Goal: Task Accomplishment & Management: Complete application form

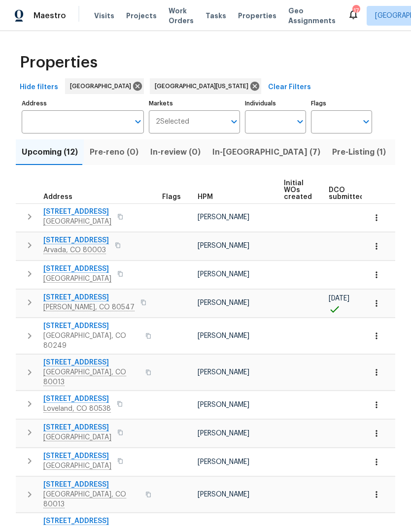
click at [210, 200] on span "HPM" at bounding box center [204, 196] width 15 height 7
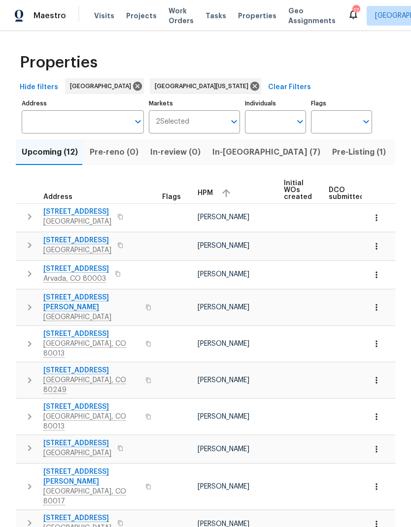
click at [332, 150] on span "Pre-Listing (1)" at bounding box center [359, 152] width 54 height 14
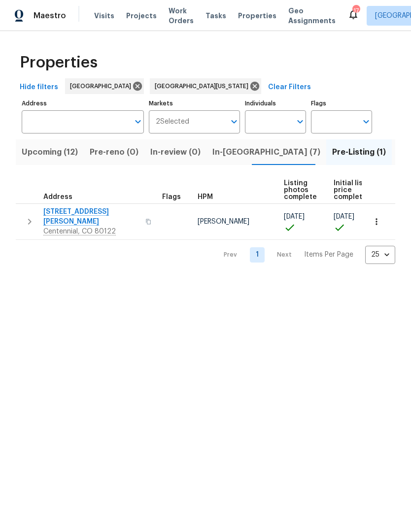
click at [134, 13] on span "Projects" at bounding box center [141, 16] width 31 height 10
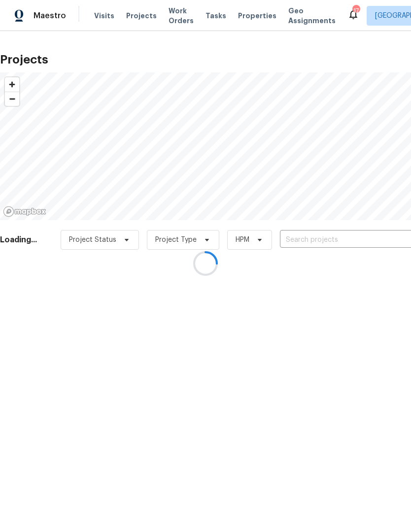
click at [322, 239] on div at bounding box center [205, 263] width 411 height 527
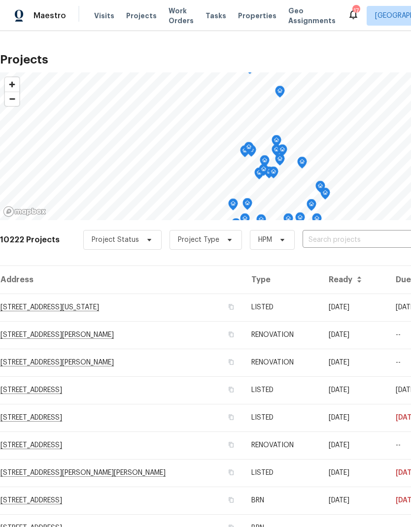
click at [335, 241] on input "text" at bounding box center [358, 239] width 113 height 15
type input "6650 de"
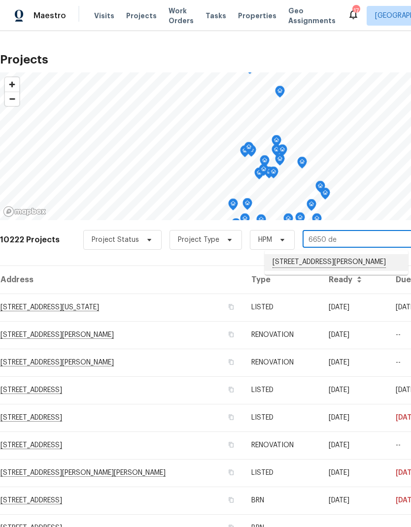
click at [331, 263] on li "[STREET_ADDRESS][PERSON_NAME]" at bounding box center [335, 262] width 143 height 17
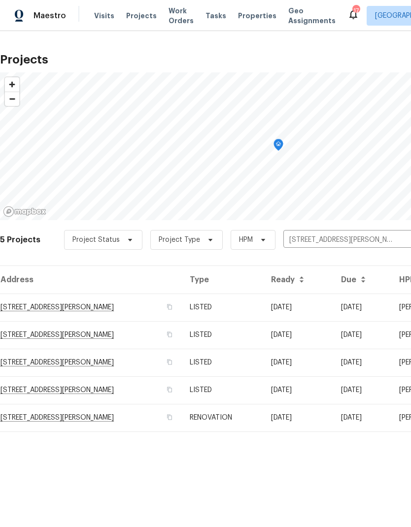
click at [228, 423] on td "RENOVATION" at bounding box center [222, 418] width 81 height 28
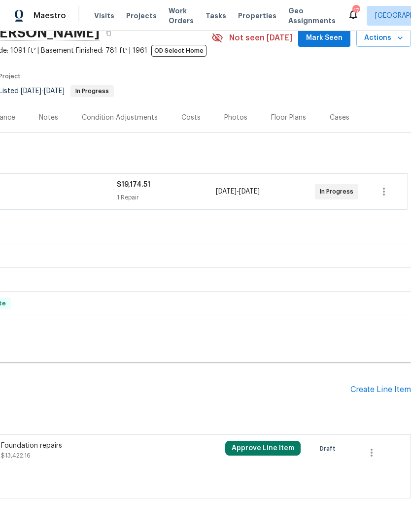
scroll to position [46, 146]
click at [371, 453] on icon "button" at bounding box center [371, 453] width 2 height 8
click at [377, 454] on li "Cancel" at bounding box center [378, 453] width 38 height 16
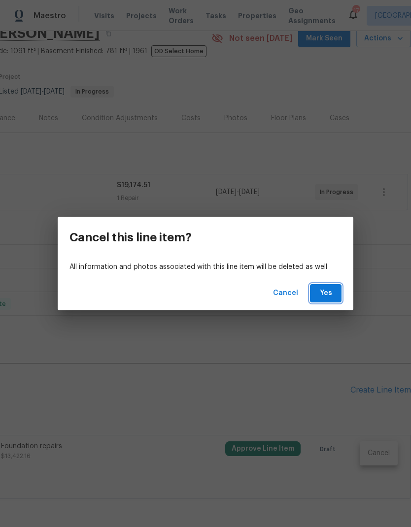
click at [322, 297] on span "Yes" at bounding box center [326, 293] width 16 height 12
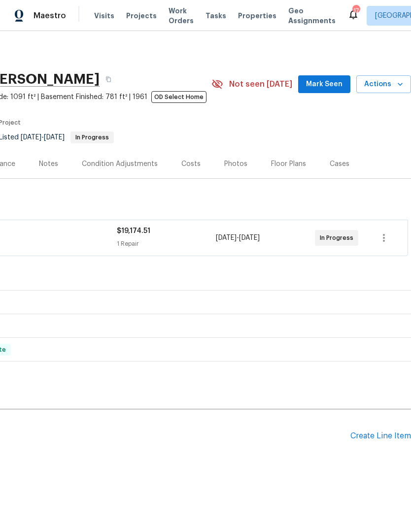
scroll to position [0, 146]
click at [371, 436] on div "Create Line Item" at bounding box center [380, 435] width 61 height 9
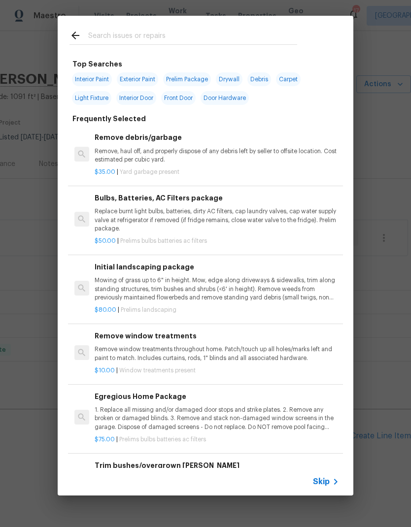
click at [315, 467] on h6 "Trim bushes/overgrown [PERSON_NAME]" at bounding box center [217, 465] width 244 height 11
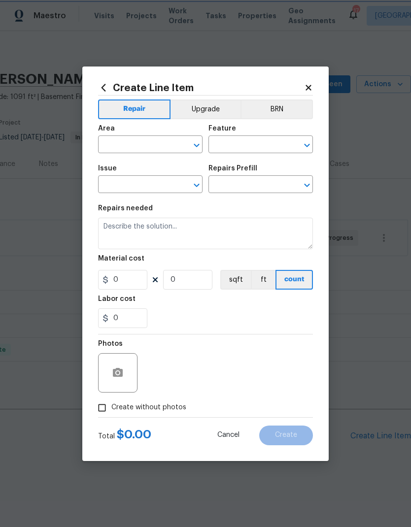
type input "Dead/overgrown tree or foliage"
type textarea "Trim overgrown hegdes & bushes around perimeter of home giving 12" of clearance…"
type input "1"
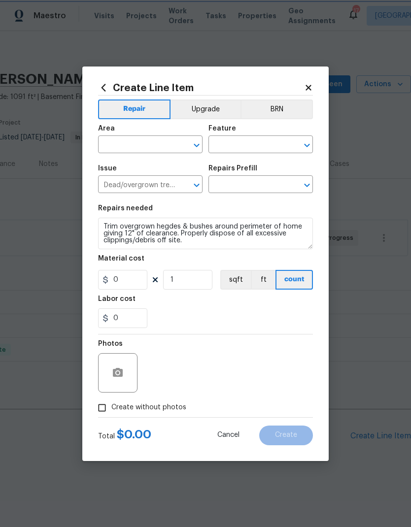
type input "Trim bushes/overgrown [PERSON_NAME] $50.00"
type input "50"
click at [229, 435] on span "Cancel" at bounding box center [228, 434] width 22 height 7
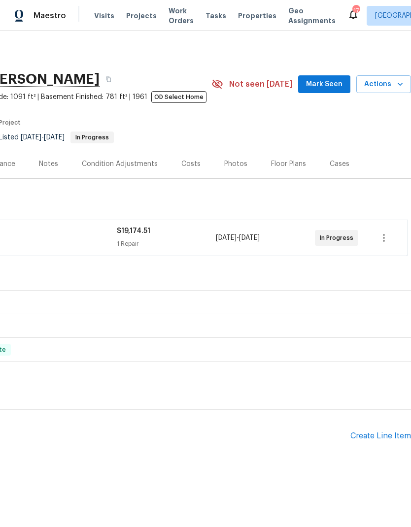
click at [381, 436] on div "Create Line Item" at bounding box center [380, 435] width 61 height 9
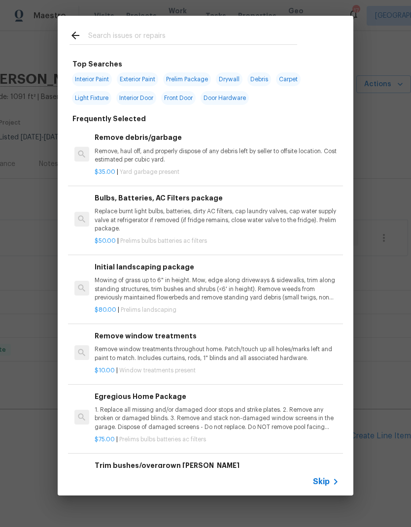
click at [328, 481] on span "Skip" at bounding box center [321, 482] width 17 height 10
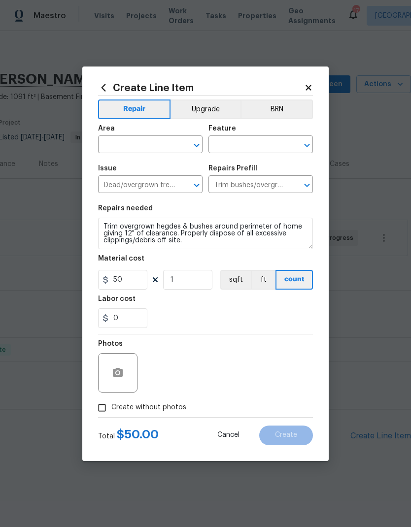
click at [232, 436] on span "Cancel" at bounding box center [228, 434] width 22 height 7
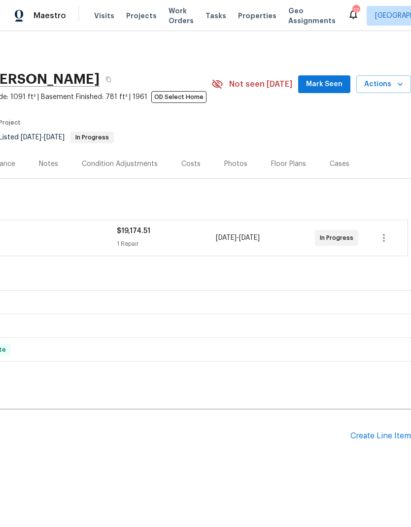
click at [378, 435] on div "Create Line Item" at bounding box center [380, 435] width 61 height 9
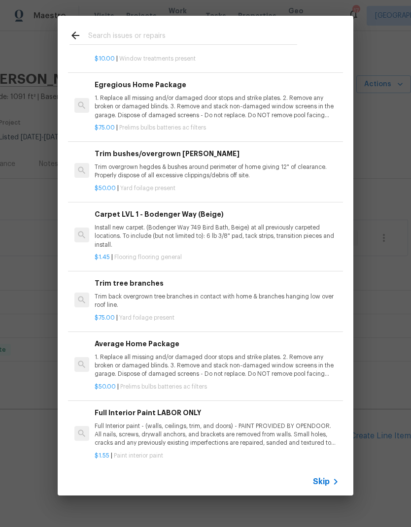
scroll to position [311, 0]
click at [332, 481] on icon at bounding box center [335, 482] width 12 height 12
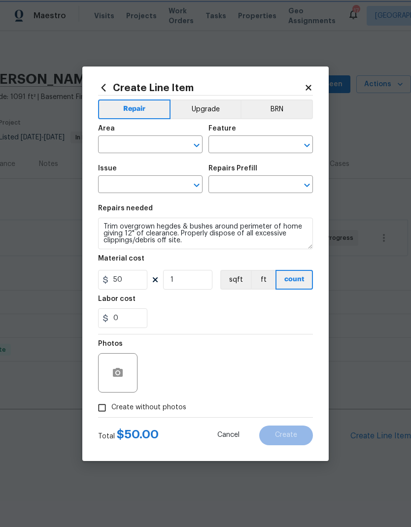
type input "Dead/overgrown tree or foliage"
type input "Trim bushes/overgrown [PERSON_NAME] $50.00"
click at [161, 147] on input "text" at bounding box center [136, 145] width 77 height 15
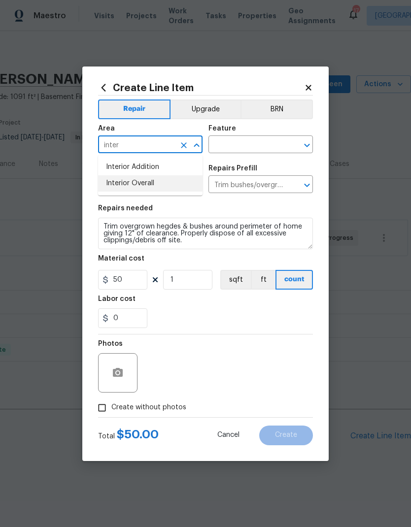
click at [148, 185] on li "Interior Overall" at bounding box center [150, 183] width 104 height 16
type input "Interior Overall"
click at [246, 146] on input "text" at bounding box center [246, 145] width 77 height 15
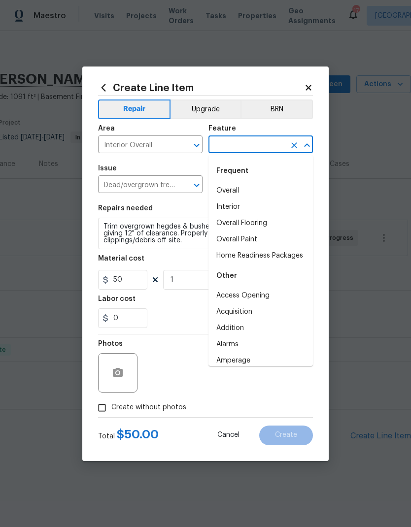
click at [241, 191] on li "Overall" at bounding box center [260, 191] width 104 height 16
type input "Overall"
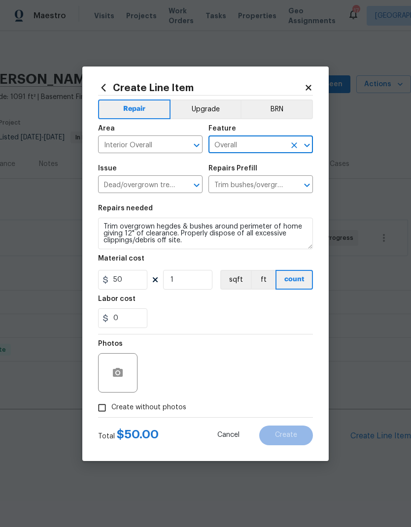
click at [184, 187] on icon "Clear" at bounding box center [184, 185] width 10 height 10
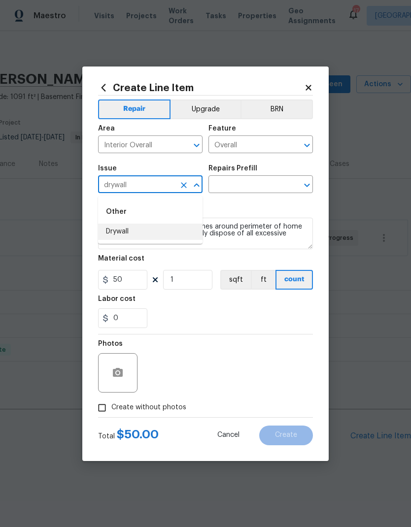
click at [116, 232] on li "Drywall" at bounding box center [150, 231] width 104 height 16
type input "Drywall"
click at [307, 185] on icon "Open" at bounding box center [307, 185] width 12 height 12
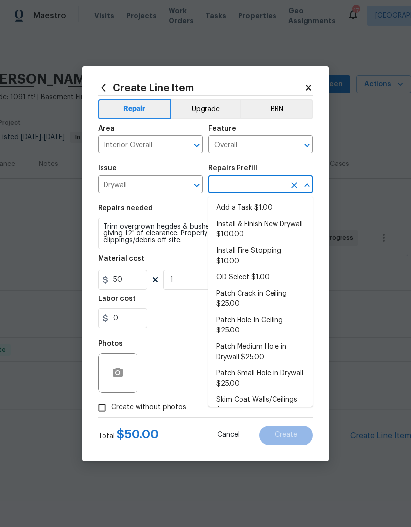
click at [263, 207] on li "Add a Task $1.00" at bounding box center [260, 208] width 104 height 16
type input "Add a Task $1.00"
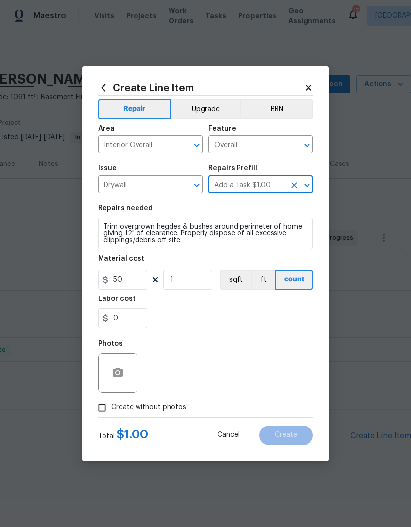
type input "Walls and Ceiling"
type textarea "HPM to detail"
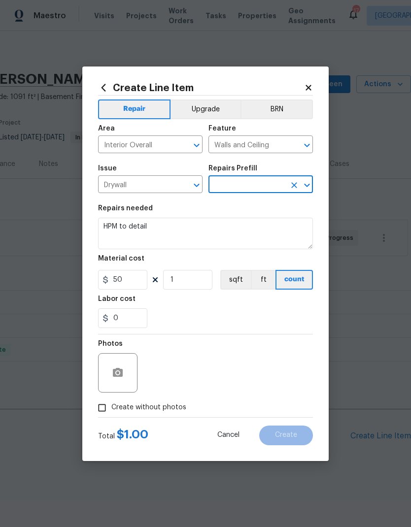
type input "Add a Task $1.00"
type input "1"
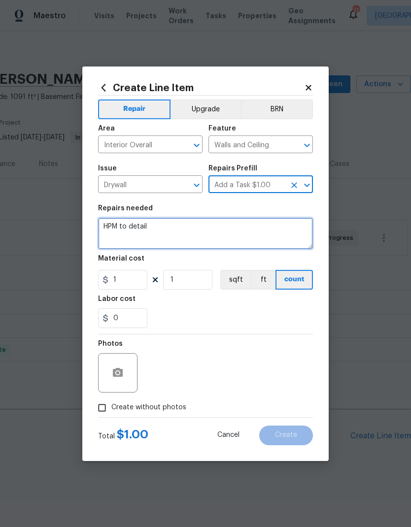
click at [192, 230] on textarea "HPM to detail" at bounding box center [205, 234] width 215 height 32
click at [191, 230] on textarea "HPM to detail" at bounding box center [205, 234] width 215 height 32
click at [191, 234] on textarea "HPM to detail" at bounding box center [205, 234] width 215 height 32
click at [189, 231] on textarea "HPM to detail" at bounding box center [205, 234] width 215 height 32
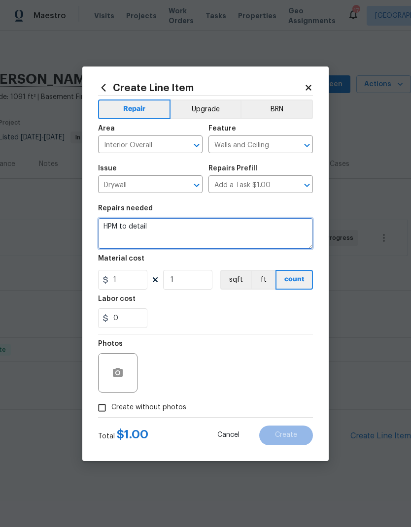
click at [189, 231] on textarea "HPM to detail" at bounding box center [205, 234] width 215 height 32
click at [178, 230] on textarea "HPM to detail" at bounding box center [205, 234] width 215 height 32
click at [118, 227] on textarea "HPM to detail" at bounding box center [205, 234] width 215 height 32
type textarea "Drywall needs repaired after foundation repairs. Please add in proper studs. Ol…"
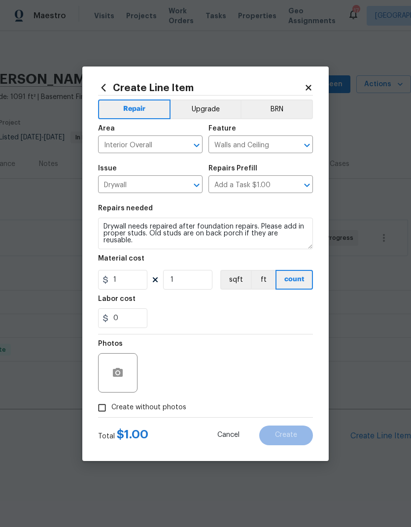
click at [215, 313] on div "0" at bounding box center [205, 318] width 215 height 20
click at [104, 408] on input "Create without photos" at bounding box center [102, 407] width 19 height 19
checkbox input "true"
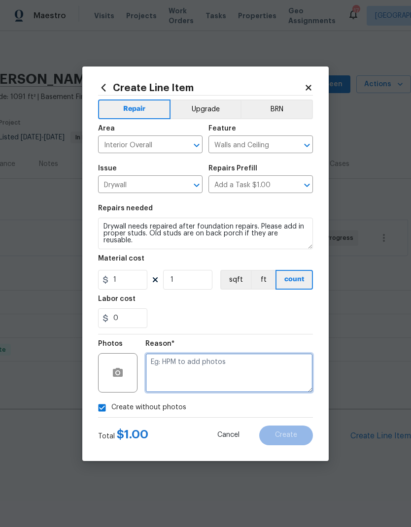
click at [231, 371] on textarea at bounding box center [228, 372] width 167 height 39
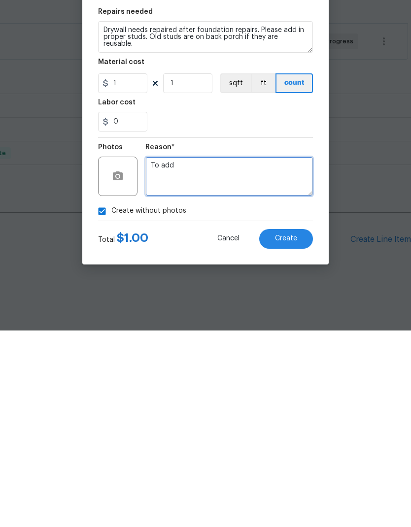
type textarea "To add"
click at [295, 425] on button "Create" at bounding box center [286, 435] width 54 height 20
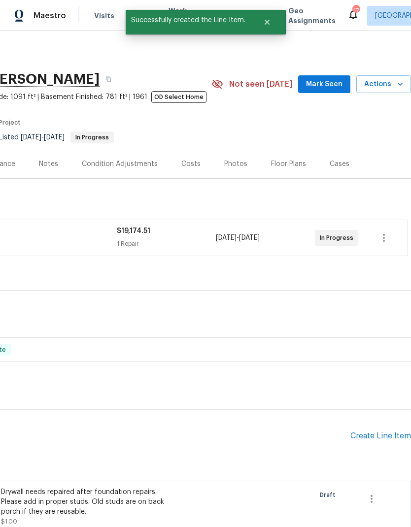
click at [375, 431] on div "Create Line Item" at bounding box center [380, 435] width 61 height 9
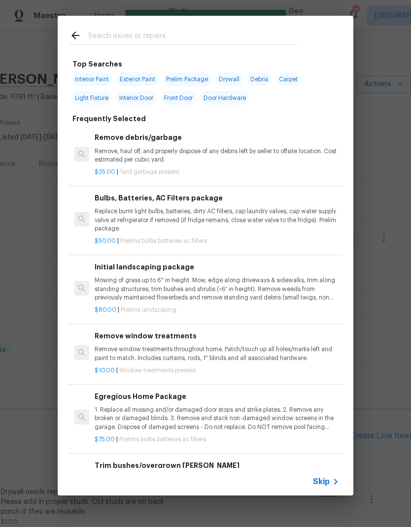
click at [331, 484] on icon at bounding box center [335, 482] width 12 height 12
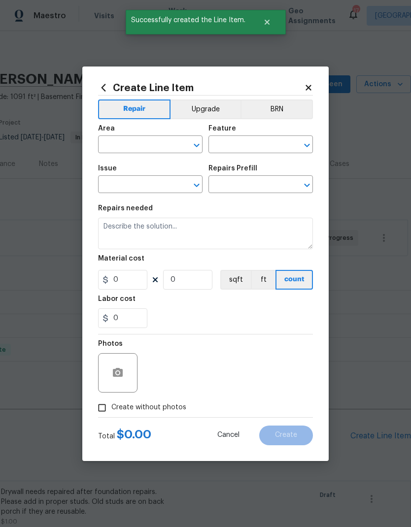
click at [134, 148] on input "text" at bounding box center [136, 145] width 77 height 15
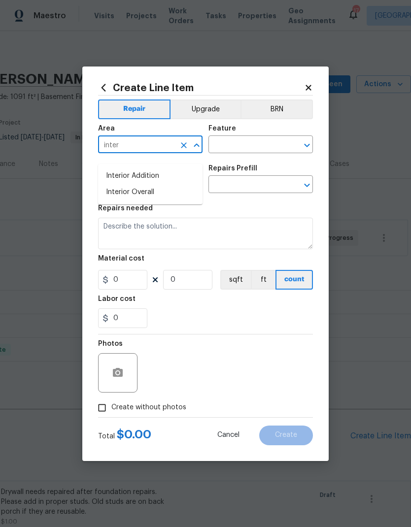
click at [135, 187] on li "Interior Overall" at bounding box center [150, 192] width 104 height 16
type input "Interior Overall"
click at [246, 146] on input "text" at bounding box center [246, 145] width 77 height 15
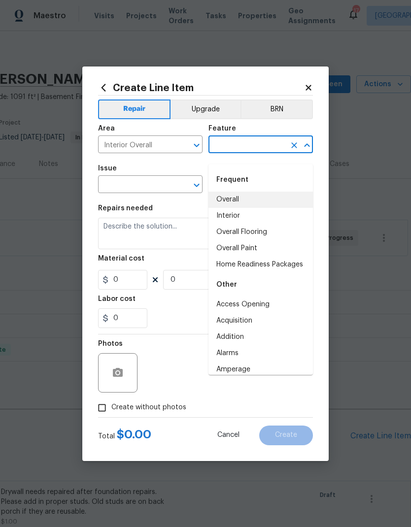
click at [244, 193] on li "Overall" at bounding box center [260, 199] width 104 height 16
type input "Overall"
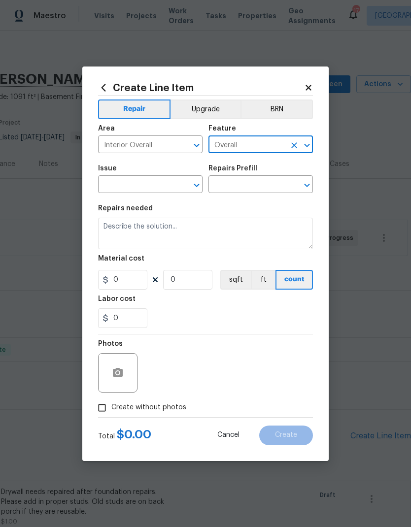
click at [160, 186] on input "text" at bounding box center [136, 185] width 77 height 15
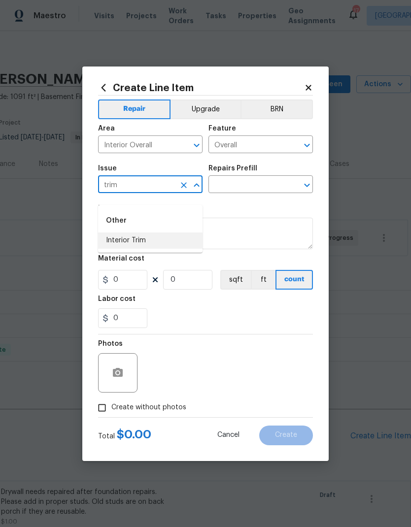
click at [141, 234] on li "Interior Trim" at bounding box center [150, 240] width 104 height 16
type input "Interior Trim"
click at [261, 181] on input "text" at bounding box center [246, 185] width 77 height 15
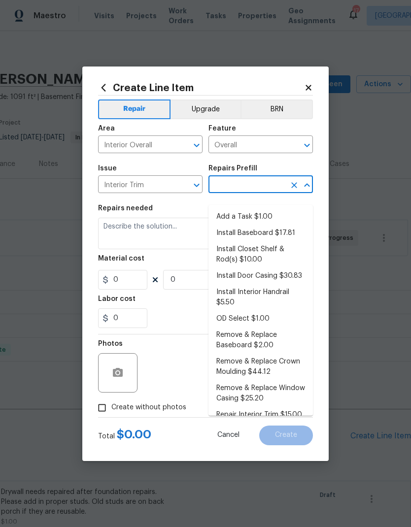
click at [262, 209] on li "Add a Task $1.00" at bounding box center [260, 217] width 104 height 16
type input "Add a Task $1.00"
type input "Interior Trim"
type textarea "HPM to detail"
type input "1"
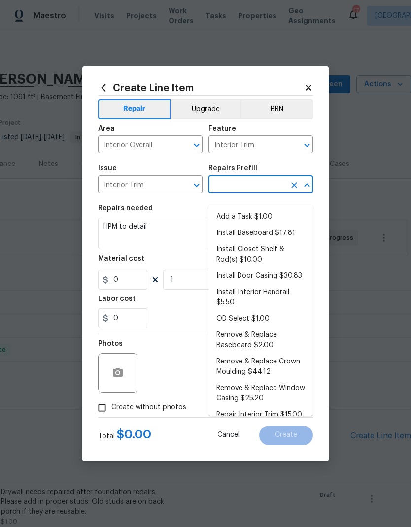
type input "Add a Task $1.00"
type input "1"
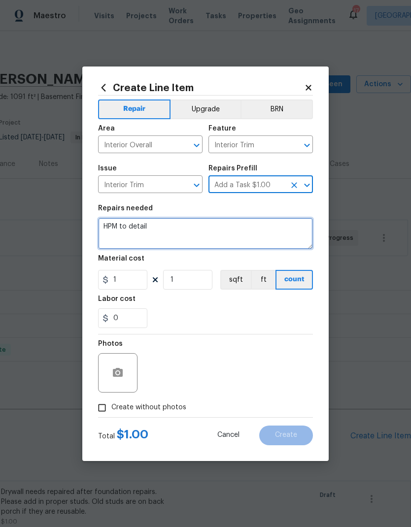
click at [195, 233] on textarea "HPM to detail" at bounding box center [205, 234] width 215 height 32
type textarea "H"
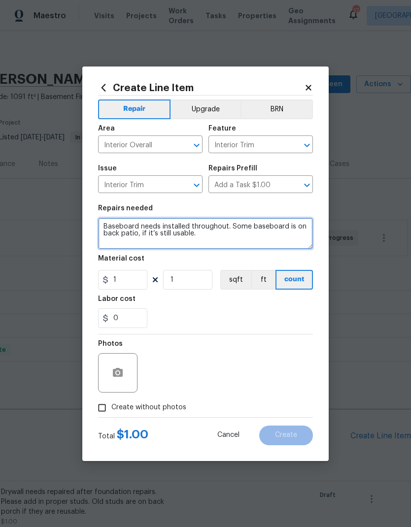
type textarea "Baseboard needs installed throughout. Some baseboard is on back patio, if it’s …"
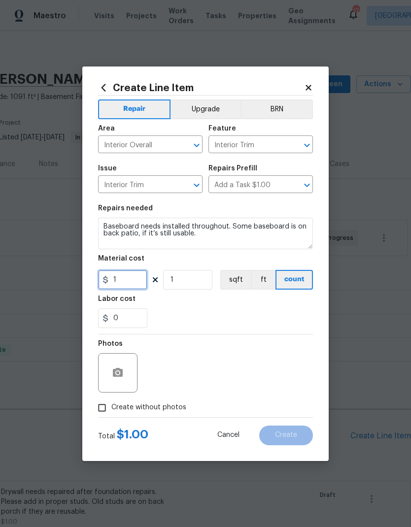
click at [125, 280] on input "1" at bounding box center [122, 280] width 49 height 20
click at [272, 310] on div "0" at bounding box center [205, 318] width 215 height 20
click at [162, 413] on span "Create without photos" at bounding box center [148, 407] width 75 height 10
click at [111, 413] on input "Create without photos" at bounding box center [102, 407] width 19 height 19
checkbox input "true"
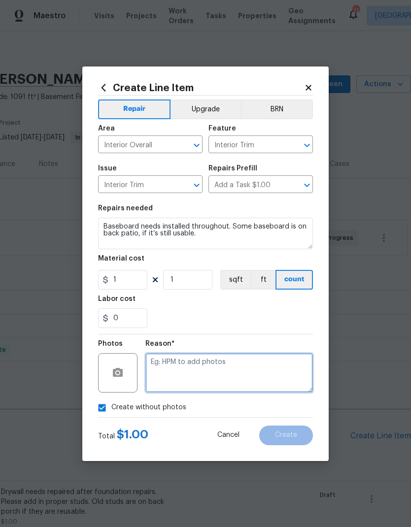
click at [209, 374] on textarea at bounding box center [228, 372] width 167 height 39
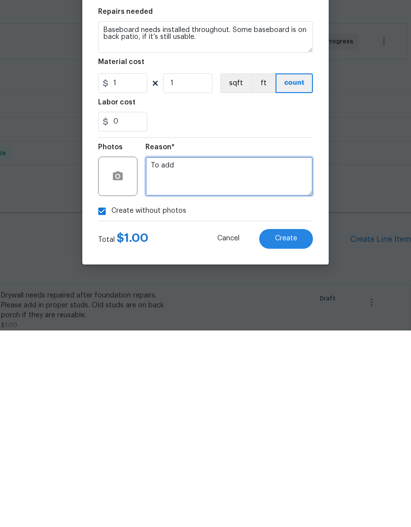
type textarea "To add"
click at [299, 425] on button "Create" at bounding box center [286, 435] width 54 height 20
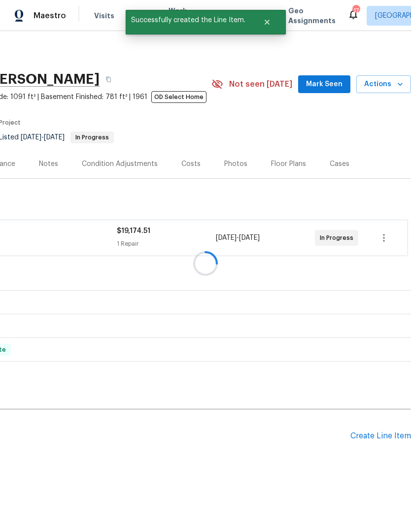
scroll to position [15, 0]
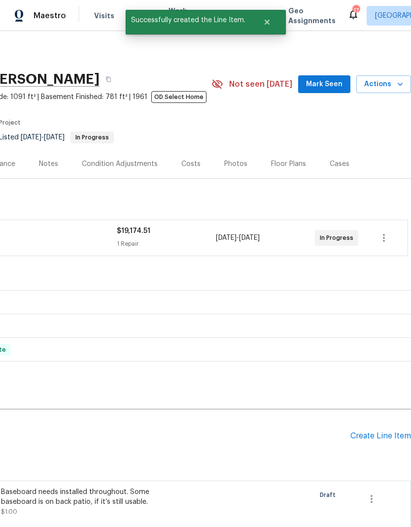
click at [379, 431] on div "Create Line Item" at bounding box center [380, 435] width 61 height 9
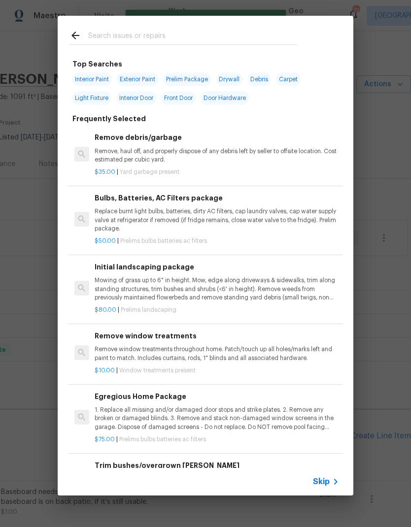
click at [331, 483] on icon at bounding box center [335, 482] width 12 height 12
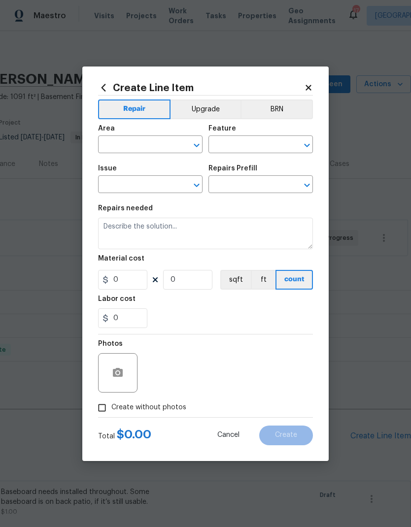
click at [121, 146] on input "text" at bounding box center [136, 145] width 77 height 15
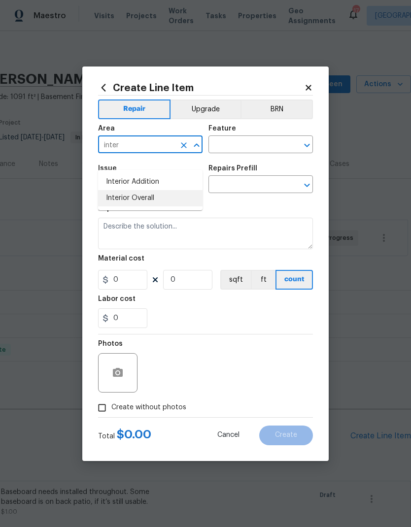
click at [148, 190] on li "Interior Overall" at bounding box center [150, 198] width 104 height 16
type input "Interior Overall"
click at [240, 147] on input "text" at bounding box center [246, 145] width 77 height 15
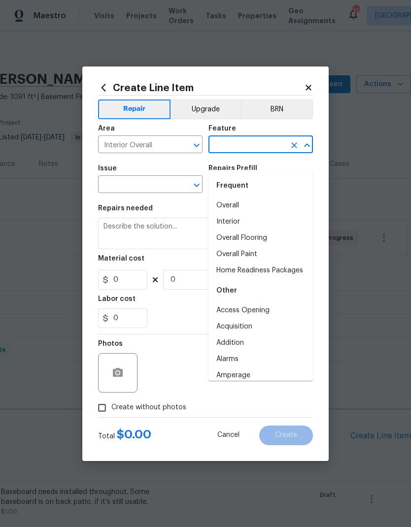
click at [252, 230] on li "Overall Flooring" at bounding box center [260, 238] width 104 height 16
type input "Overall Flooring"
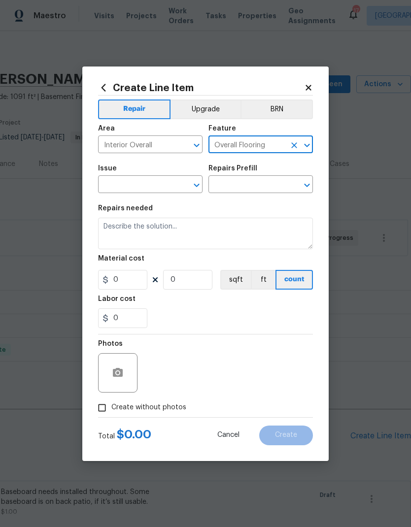
click at [167, 190] on input "text" at bounding box center [136, 185] width 77 height 15
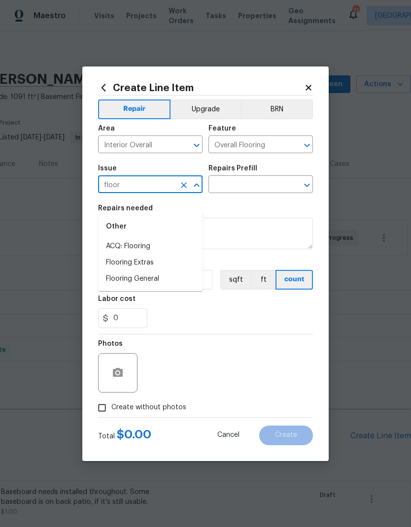
click at [154, 255] on li "Flooring Extras" at bounding box center [150, 263] width 104 height 16
type input "Flooring Extras"
click at [238, 187] on input "text" at bounding box center [246, 185] width 77 height 15
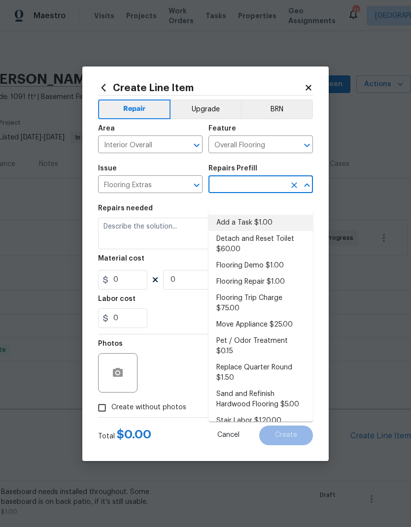
click at [253, 215] on li "Add a Task $1.00" at bounding box center [260, 223] width 104 height 16
type input "Add a Task $1.00"
type textarea "HPM to detail"
type input "1"
type input "Add a Task $1.00"
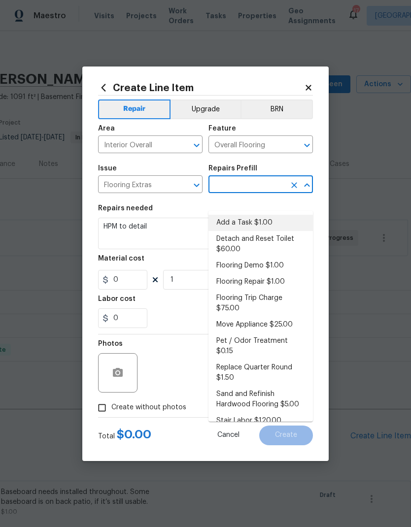
type input "1"
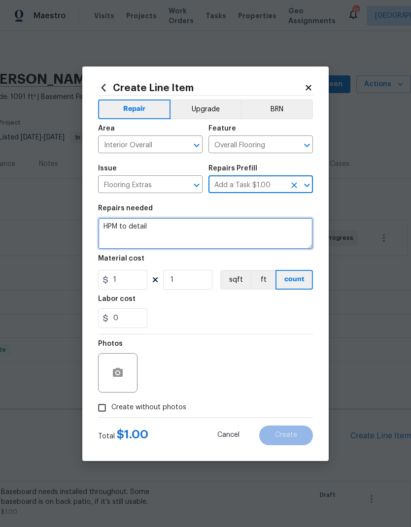
click at [189, 230] on textarea "HPM to detail" at bounding box center [205, 234] width 215 height 32
type textarea "H"
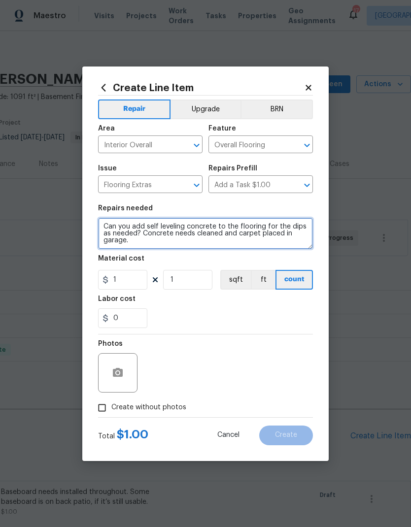
type textarea "Can you add self leveling concrete to the flooring for the dips as needed? Conc…"
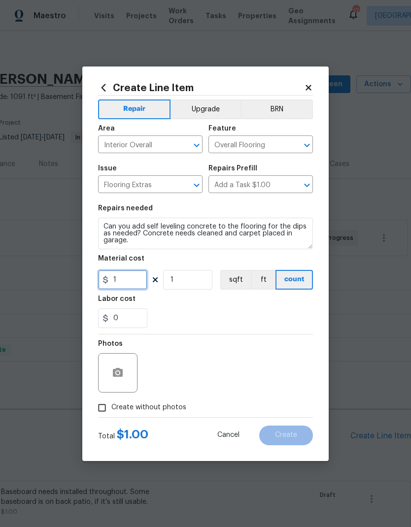
click at [122, 286] on input "1" at bounding box center [122, 280] width 49 height 20
type input "500"
click at [248, 312] on div "0" at bounding box center [205, 318] width 215 height 20
click at [107, 405] on input "Create without photos" at bounding box center [102, 407] width 19 height 19
checkbox input "true"
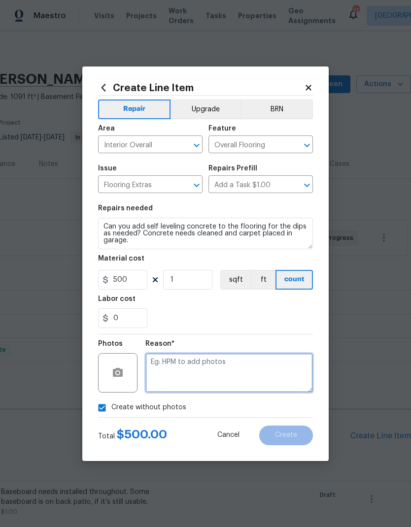
click at [265, 375] on textarea at bounding box center [228, 372] width 167 height 39
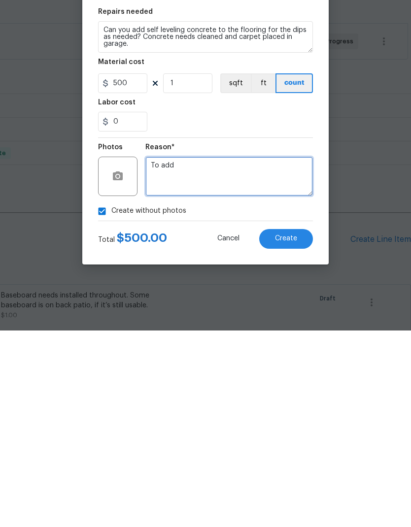
type textarea "To add"
click at [296, 431] on span "Create" at bounding box center [286, 434] width 22 height 7
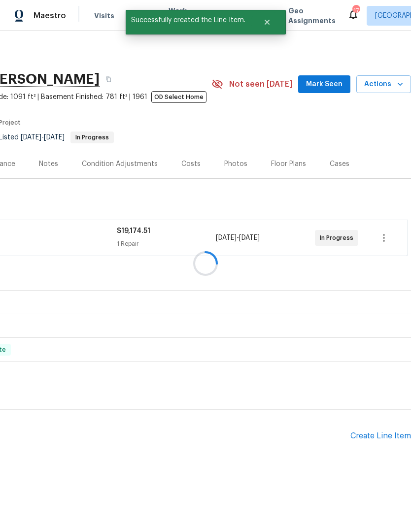
scroll to position [15, 0]
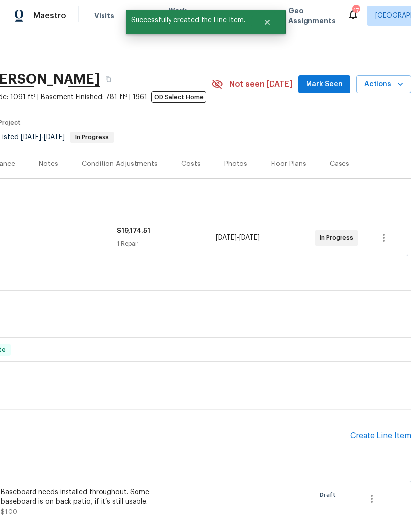
click at [381, 431] on div "Create Line Item" at bounding box center [380, 435] width 61 height 9
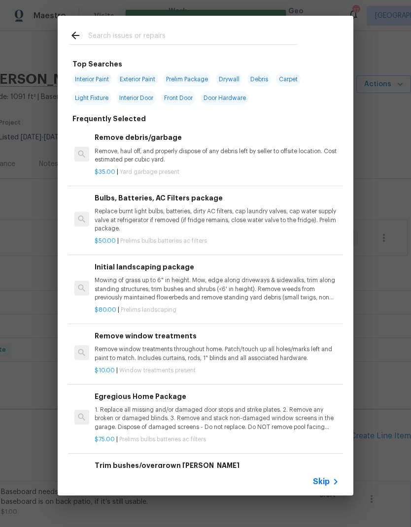
click at [334, 484] on icon at bounding box center [335, 482] width 12 height 12
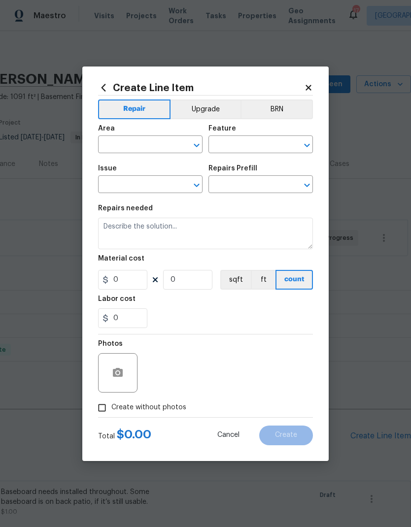
click at [124, 144] on input "text" at bounding box center [136, 145] width 77 height 15
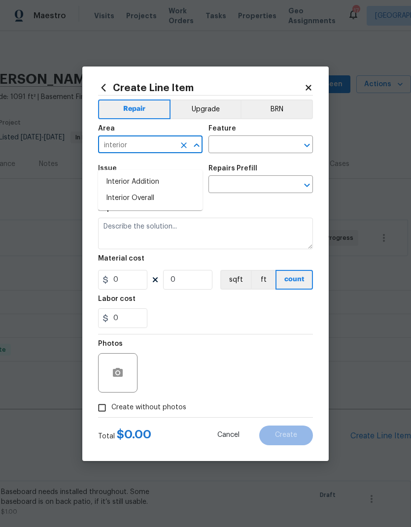
click at [152, 191] on li "Interior Overall" at bounding box center [150, 198] width 104 height 16
type input "Interior Overall"
click at [257, 145] on input "text" at bounding box center [246, 145] width 77 height 15
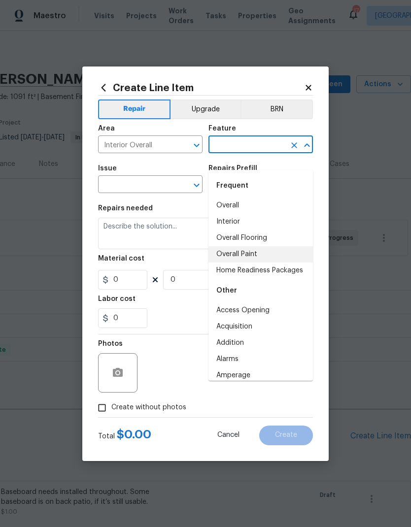
click at [251, 246] on li "Overall Paint" at bounding box center [260, 254] width 104 height 16
type input "Overall Paint"
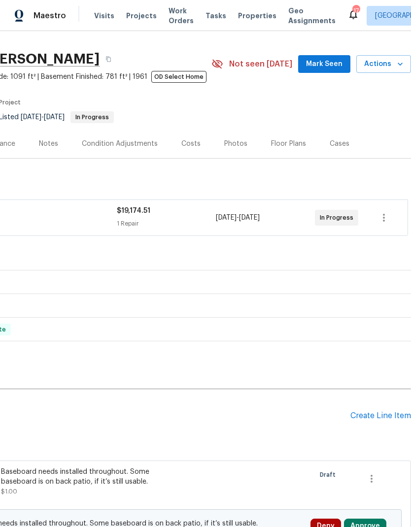
scroll to position [19, 146]
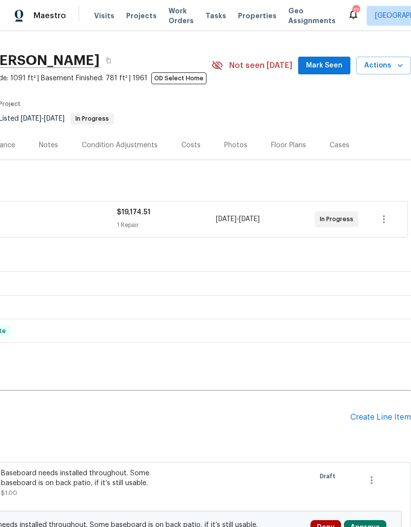
click at [372, 417] on div "Create Line Item" at bounding box center [380, 417] width 61 height 9
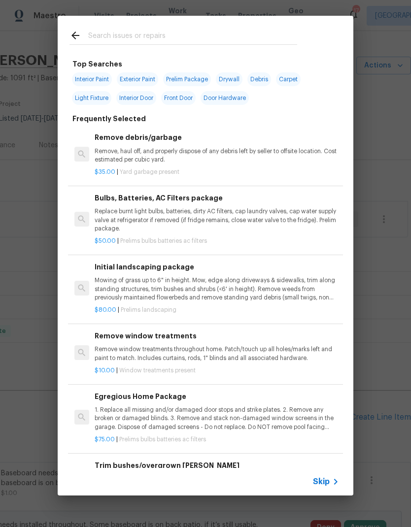
click at [326, 478] on span "Skip" at bounding box center [321, 482] width 17 height 10
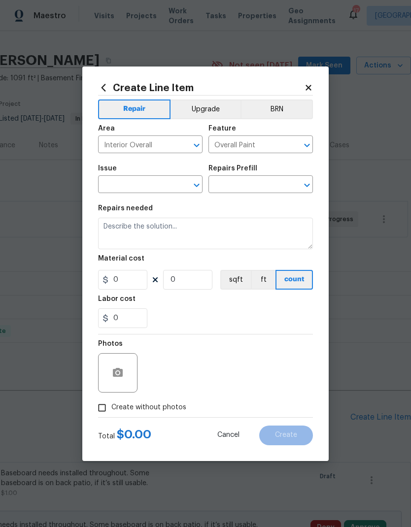
click at [153, 189] on input "text" at bounding box center [136, 185] width 77 height 15
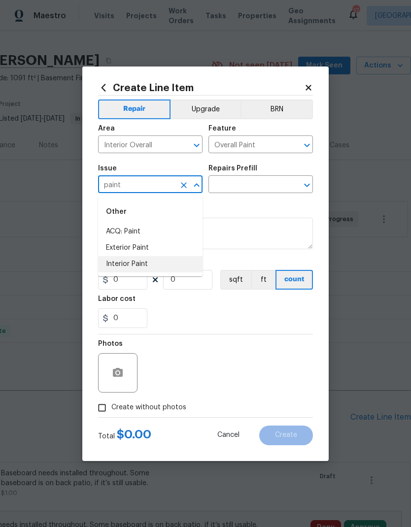
click at [144, 265] on li "Interior Paint" at bounding box center [150, 264] width 104 height 16
type input "Interior Paint"
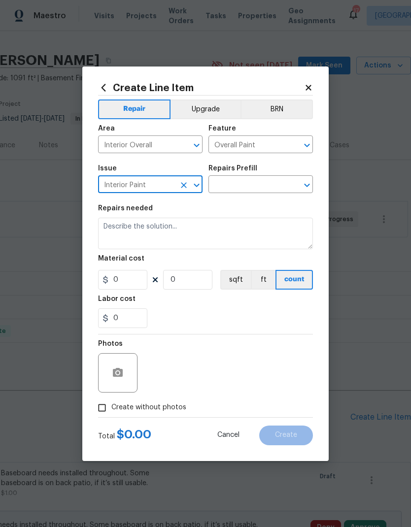
click at [248, 187] on input "text" at bounding box center [246, 185] width 77 height 15
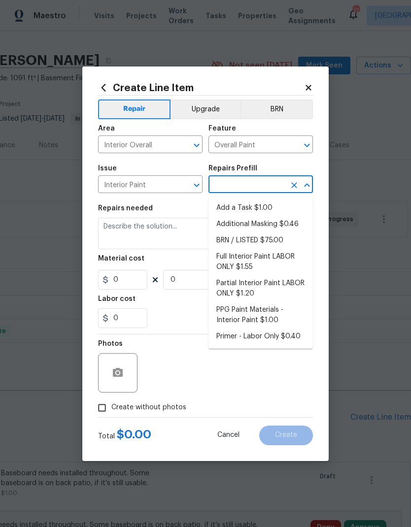
click at [248, 259] on li "Full Interior Paint LABOR ONLY $1.55" at bounding box center [260, 262] width 104 height 27
type input "Full Interior Paint LABOR ONLY $1.55"
type textarea "Full Interior paint - (walls, ceilings, trim, and doors) - PAINT PROVIDED BY OP…"
type input "1"
type input "Full Interior Paint LABOR ONLY $1.55"
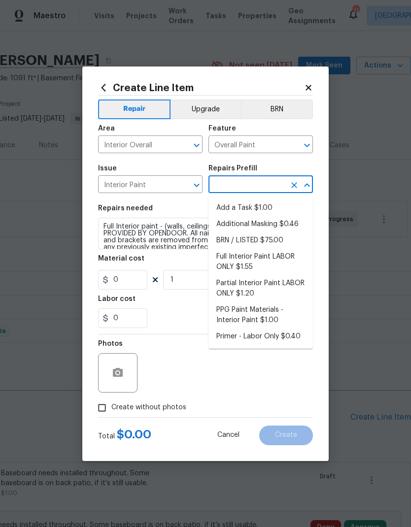
type input "1.55"
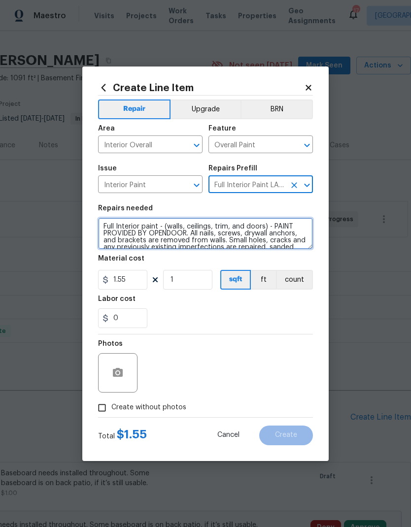
click at [117, 223] on textarea "Full Interior paint - (walls, ceilings, trim, and doors) - PAINT PROVIDED BY OP…" at bounding box center [205, 234] width 215 height 32
click at [119, 228] on textarea "Full Interior paint - (walls, ceilings, trim, and doors) - PAINT PROVIDED BY OP…" at bounding box center [205, 234] width 215 height 32
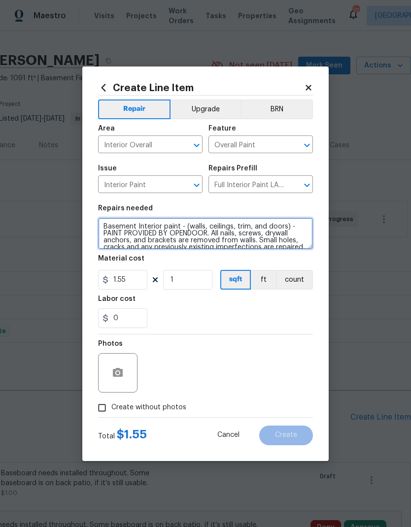
type textarea "Basement Interior paint - (walls, ceilings, trim, and doors) - PAINT PROVIDED B…"
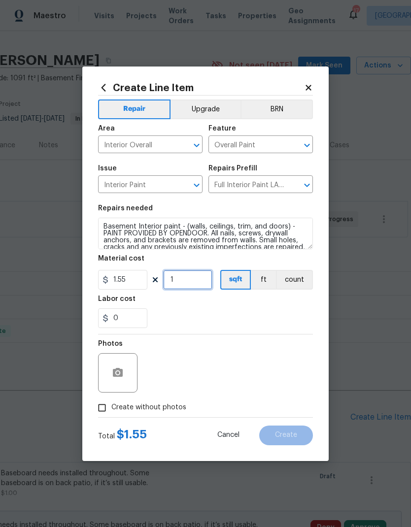
click at [188, 282] on input "1" at bounding box center [187, 280] width 49 height 20
type input "787"
click at [261, 308] on div "Labor cost" at bounding box center [205, 301] width 215 height 13
click at [98, 412] on input "Create without photos" at bounding box center [102, 407] width 19 height 19
checkbox input "true"
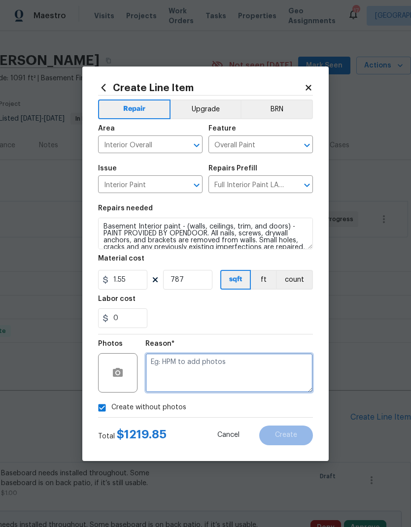
click at [257, 372] on textarea at bounding box center [228, 372] width 167 height 39
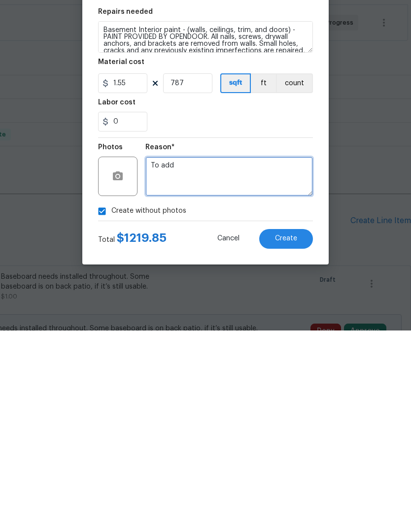
type textarea "To add"
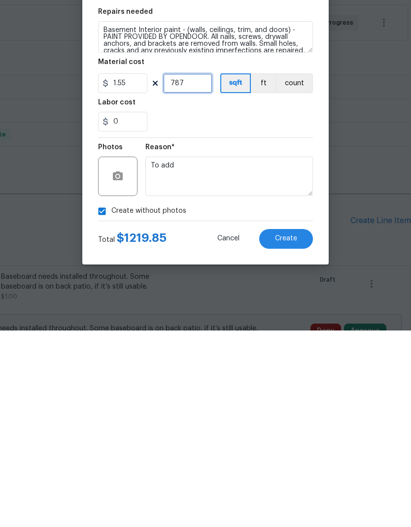
click at [202, 270] on input "787" at bounding box center [187, 280] width 49 height 20
type input "800"
click at [293, 425] on button "Create" at bounding box center [286, 435] width 54 height 20
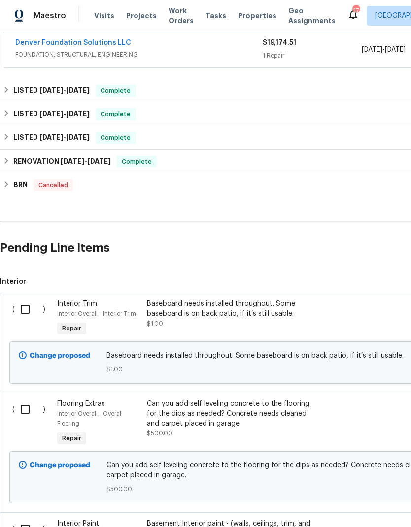
scroll to position [189, 0]
click at [26, 298] on input "checkbox" at bounding box center [29, 308] width 28 height 21
checkbox input "true"
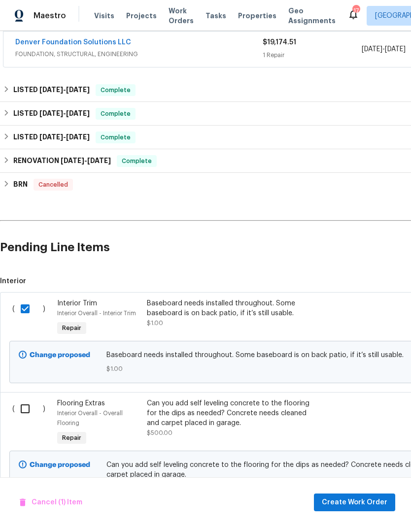
click at [23, 398] on input "checkbox" at bounding box center [29, 408] width 28 height 21
checkbox input "true"
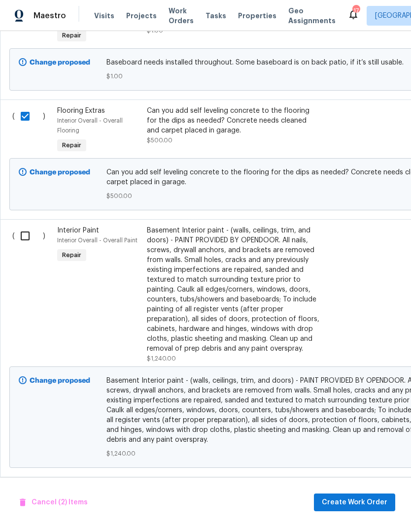
scroll to position [480, 0]
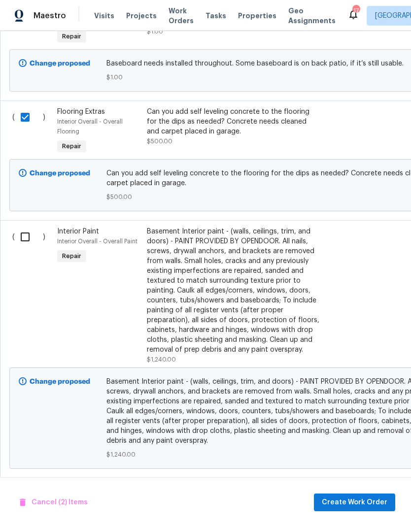
click at [23, 226] on input "checkbox" at bounding box center [29, 236] width 28 height 21
checkbox input "true"
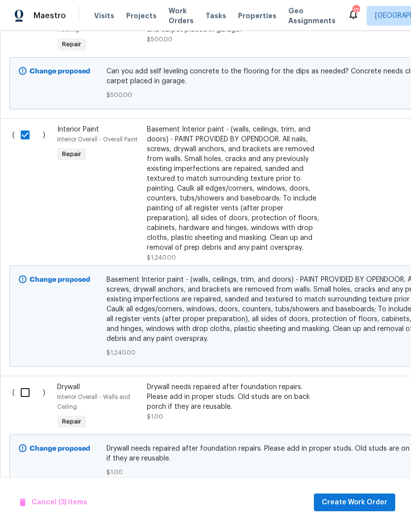
scroll to position [581, 0]
click at [24, 382] on input "checkbox" at bounding box center [29, 392] width 28 height 21
checkbox input "true"
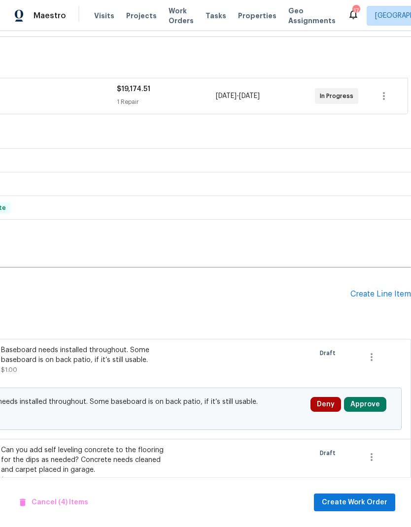
scroll to position [141, 146]
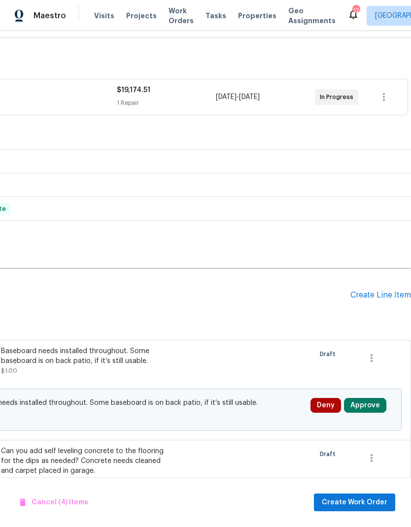
click at [379, 290] on div "Create Line Item" at bounding box center [380, 294] width 61 height 9
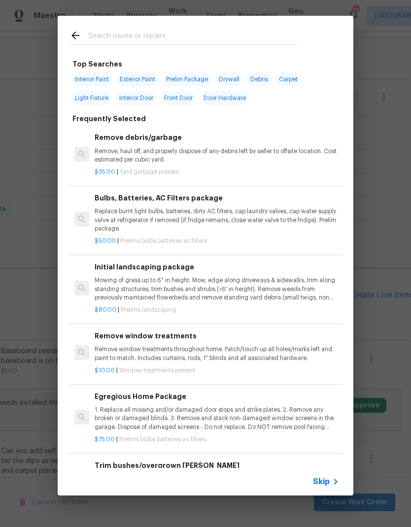
click at [330, 484] on icon at bounding box center [335, 482] width 12 height 12
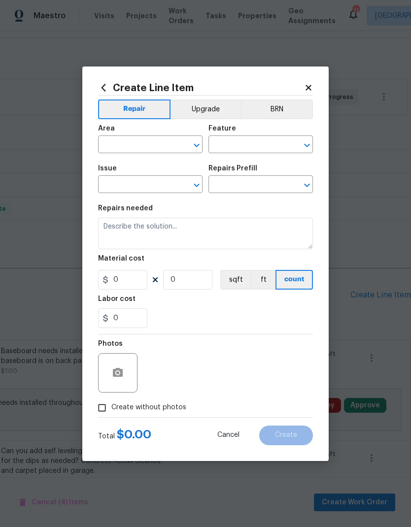
click at [127, 151] on input "text" at bounding box center [136, 145] width 77 height 15
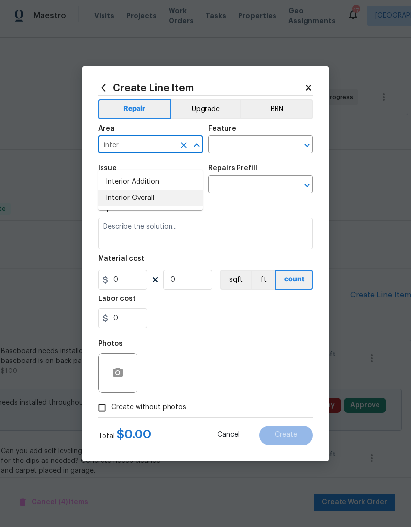
click at [143, 190] on li "Interior Overall" at bounding box center [150, 198] width 104 height 16
type input "Interior Overall"
click at [252, 149] on input "text" at bounding box center [246, 145] width 77 height 15
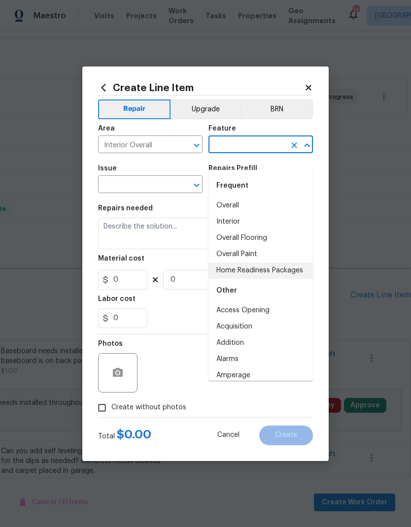
click at [267, 262] on li "Home Readiness Packages" at bounding box center [260, 270] width 104 height 16
type input "Home Readiness Packages"
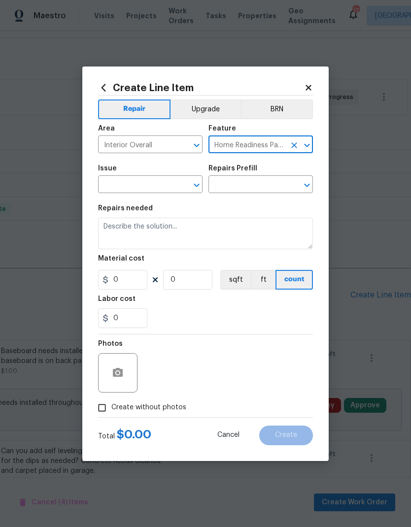
click at [165, 187] on input "text" at bounding box center [136, 185] width 77 height 15
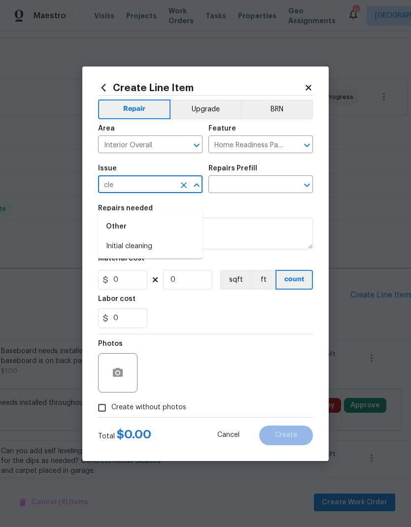
click at [148, 238] on li "Initial cleaning" at bounding box center [150, 246] width 104 height 16
type input "Initial cleaning"
click at [263, 187] on input "text" at bounding box center [246, 185] width 77 height 15
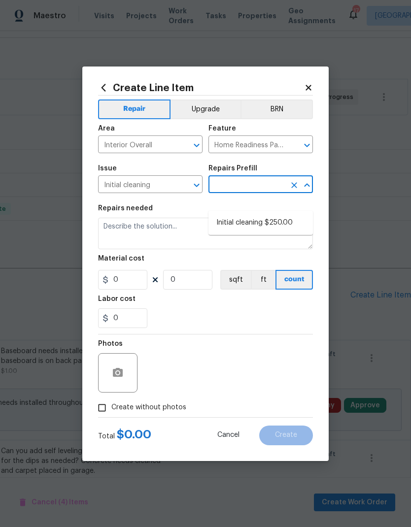
click at [266, 215] on li "Initial cleaning $250.00" at bounding box center [260, 223] width 104 height 16
type input "Initial cleaning $250.00"
type textarea "1. Wipe down exterior doors and trim. 2. Clean out all exterior light fixtures …"
type input "1"
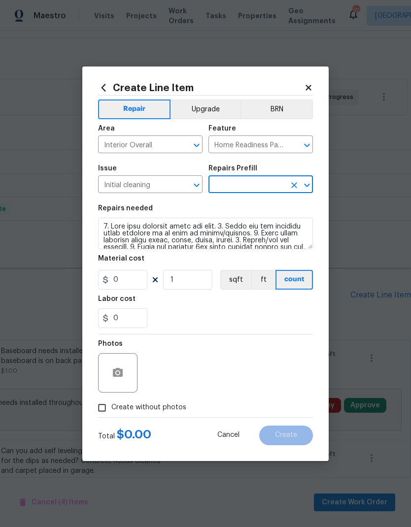
type input "Initial cleaning $250.00"
type input "250"
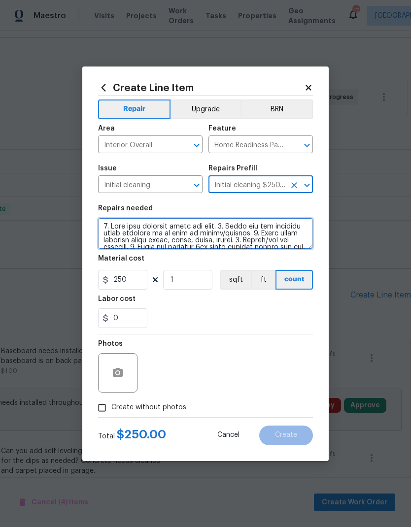
click at [99, 221] on textarea at bounding box center [205, 234] width 215 height 32
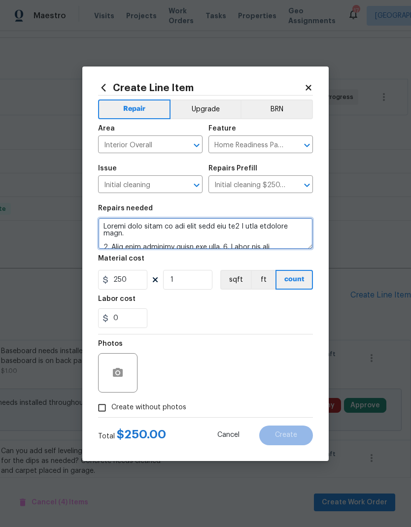
click at [259, 226] on textarea at bounding box center [205, 234] width 215 height 32
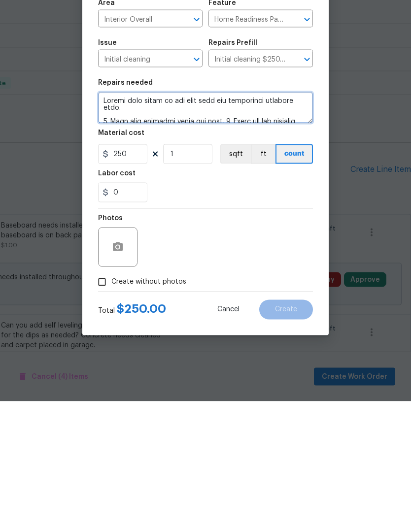
type textarea "Please also clean up the dust from the unfinished basement room. 1. Wipe down e…"
click at [100, 398] on input "Create without photos" at bounding box center [102, 407] width 19 height 19
checkbox input "true"
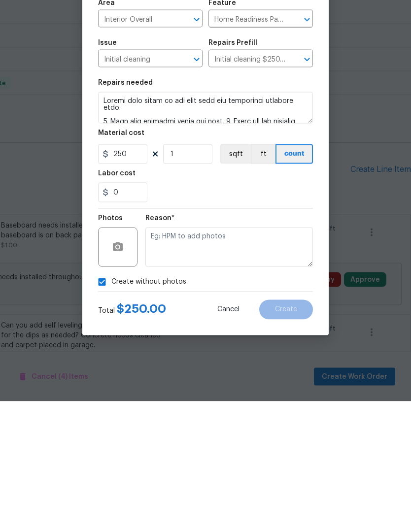
scroll to position [39, 0]
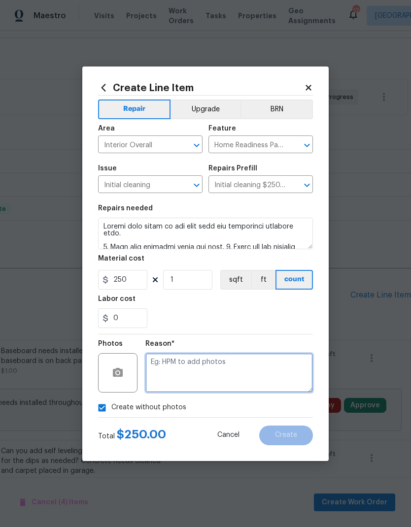
click at [245, 378] on textarea at bounding box center [228, 372] width 167 height 39
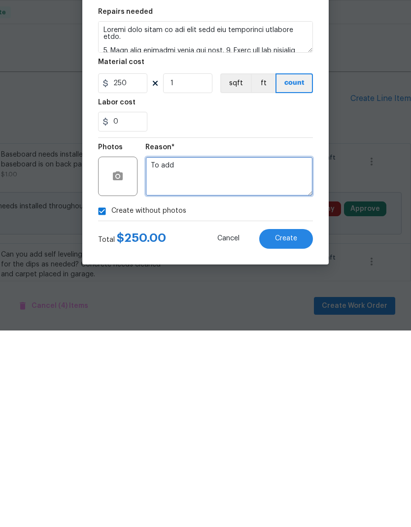
type textarea "To add"
click at [297, 425] on button "Create" at bounding box center [286, 435] width 54 height 20
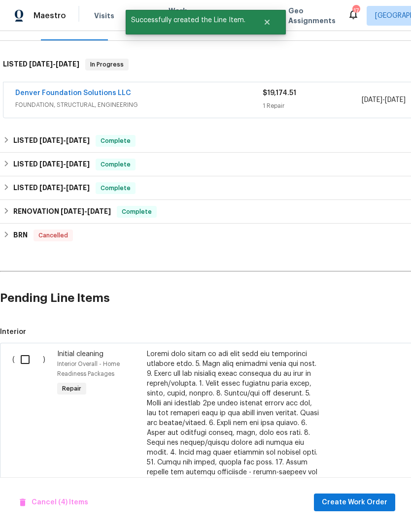
scroll to position [138, 0]
click at [23, 349] on input "checkbox" at bounding box center [29, 359] width 28 height 21
checkbox input "true"
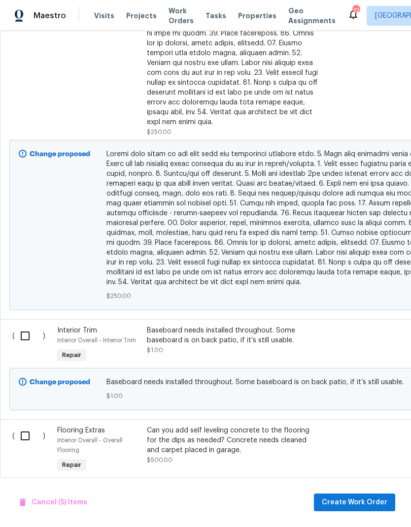
scroll to position [636, 0]
click at [28, 425] on input "checkbox" at bounding box center [29, 435] width 28 height 21
checkbox input "true"
click at [24, 325] on input "checkbox" at bounding box center [29, 335] width 28 height 21
checkbox input "true"
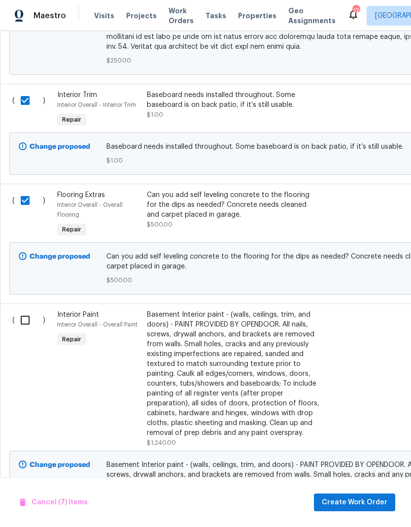
scroll to position [870, 0]
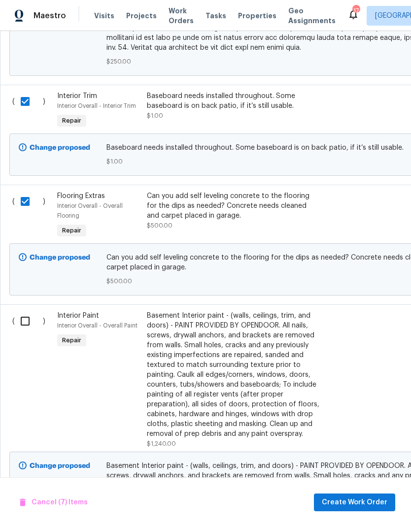
click at [27, 311] on input "checkbox" at bounding box center [29, 321] width 28 height 21
checkbox input "true"
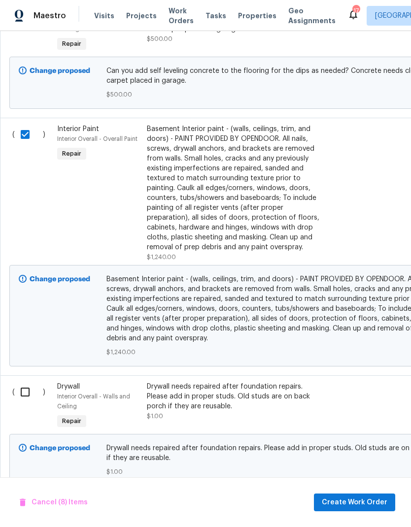
scroll to position [1056, 0]
click at [22, 382] on input "checkbox" at bounding box center [29, 392] width 28 height 21
checkbox input "true"
click at [367, 505] on span "Create Work Order" at bounding box center [353, 502] width 65 height 12
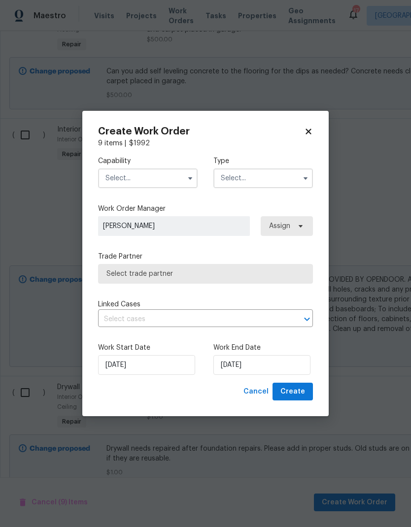
checkbox input "false"
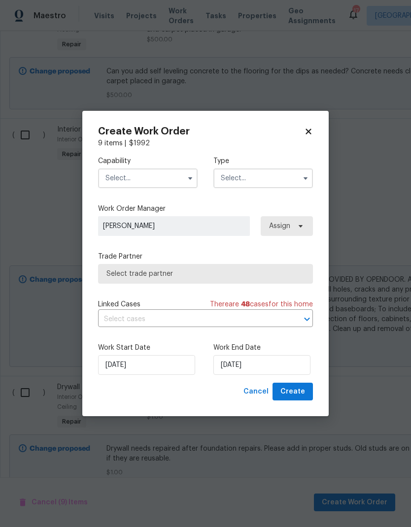
click at [179, 179] on input "text" at bounding box center [147, 178] width 99 height 20
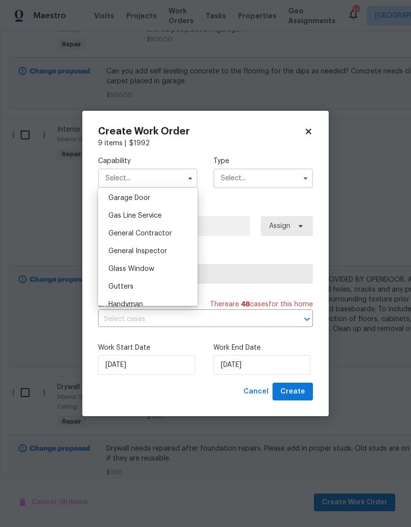
scroll to position [426, 0]
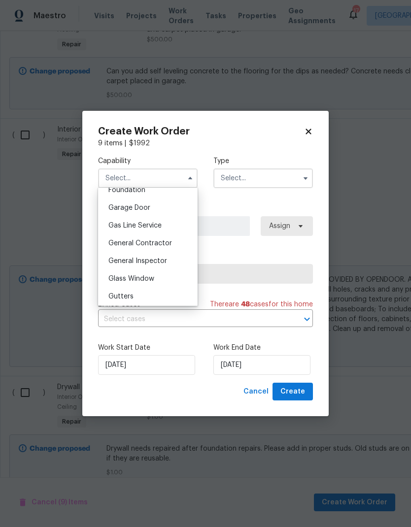
click at [161, 246] on span "General Contractor" at bounding box center [140, 243] width 64 height 7
type input "General Contractor"
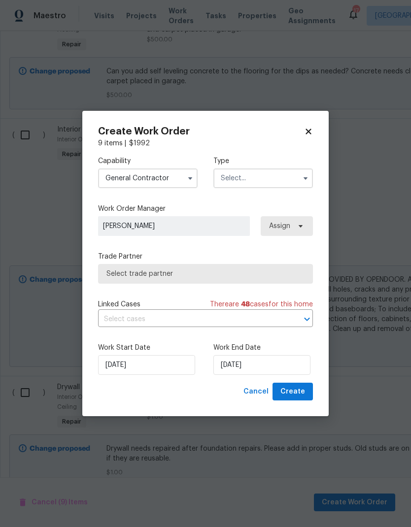
click at [264, 181] on input "text" at bounding box center [262, 178] width 99 height 20
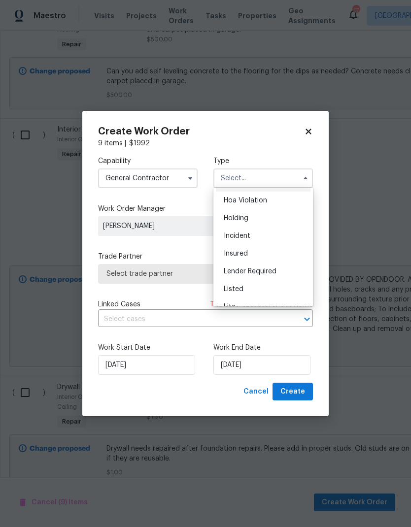
scroll to position [28, 0]
click at [257, 278] on div "Listed" at bounding box center [263, 278] width 95 height 18
type input "Listed"
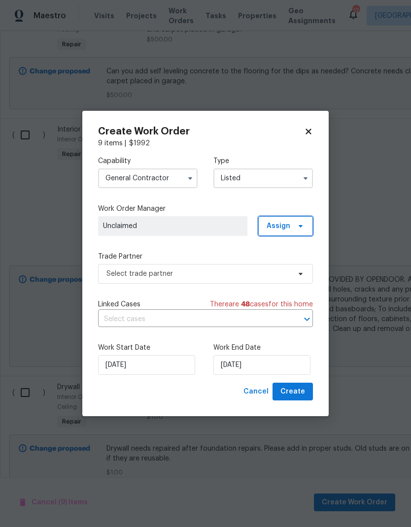
click at [293, 228] on span at bounding box center [298, 226] width 11 height 8
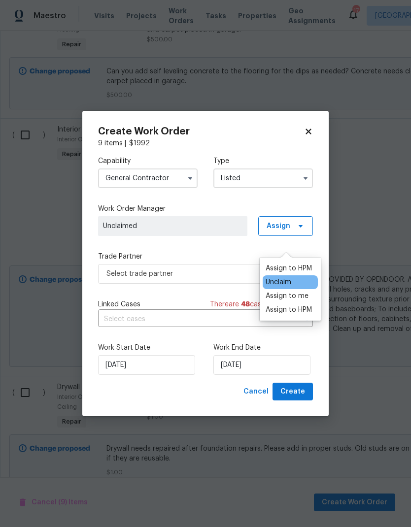
click at [308, 263] on div "Assign to HPM" at bounding box center [288, 268] width 46 height 10
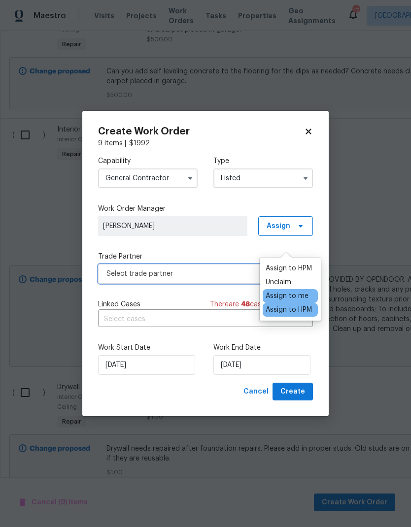
click at [232, 273] on span "Select trade partner" at bounding box center [198, 274] width 184 height 10
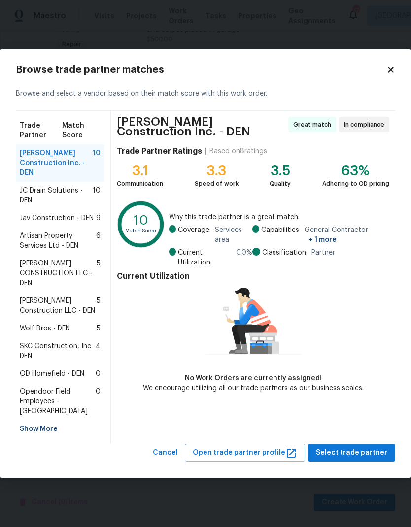
click at [80, 221] on span "Jav Construction - DEN" at bounding box center [57, 218] width 74 height 10
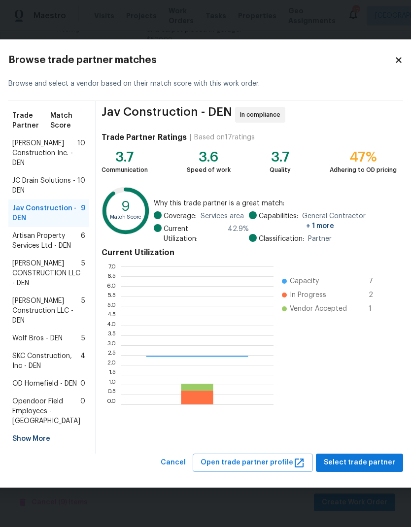
scroll to position [138, 153]
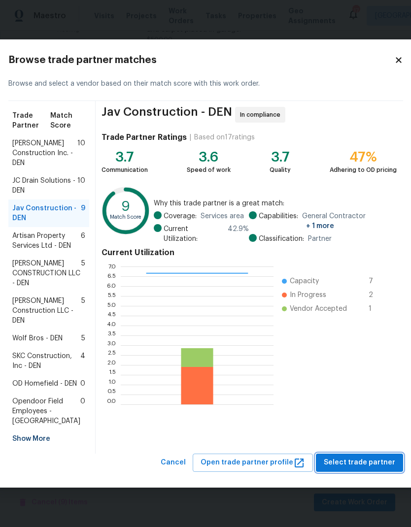
click at [356, 469] on span "Select trade partner" at bounding box center [358, 462] width 71 height 12
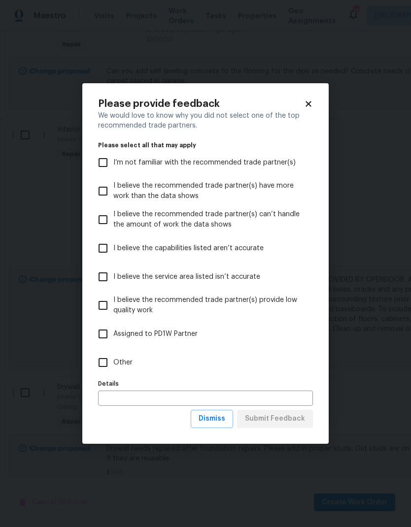
click at [104, 371] on input "Other" at bounding box center [103, 362] width 21 height 21
checkbox input "true"
click at [136, 399] on input "text" at bounding box center [205, 397] width 215 height 15
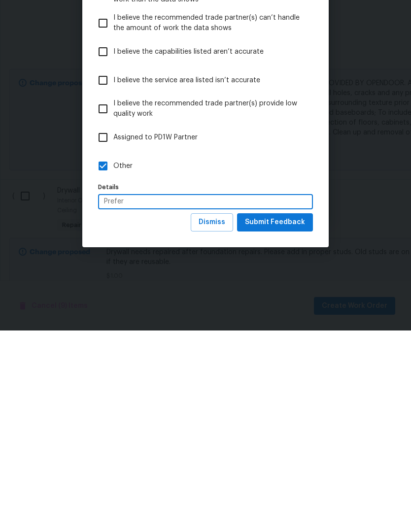
type input "Prefer"
click at [275, 413] on span "Submit Feedback" at bounding box center [275, 419] width 60 height 12
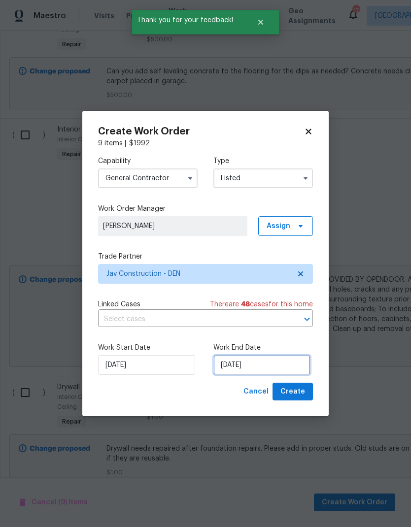
click at [276, 367] on input "[DATE]" at bounding box center [261, 365] width 97 height 20
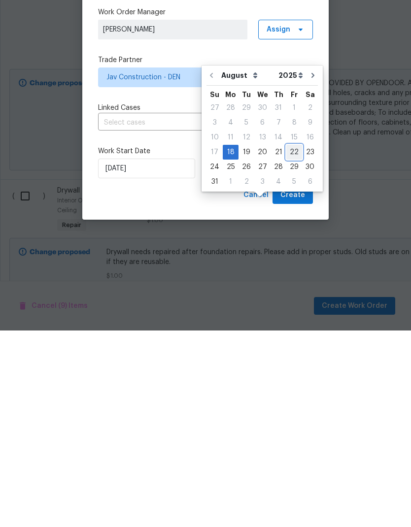
click at [294, 342] on div "22" at bounding box center [294, 349] width 16 height 14
type input "[DATE]"
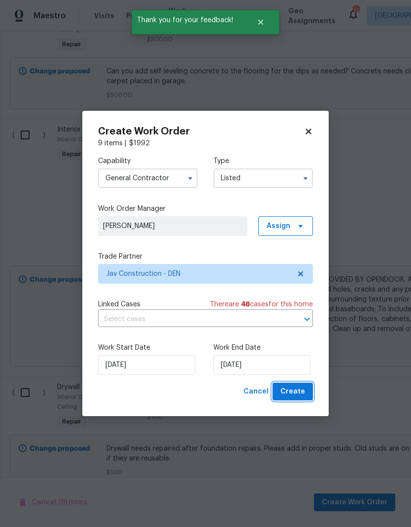
click at [301, 389] on span "Create" at bounding box center [292, 391] width 25 height 12
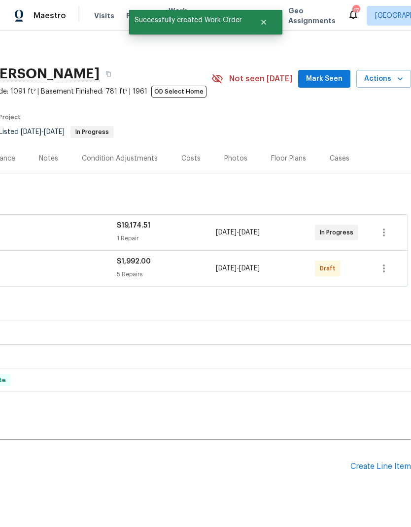
scroll to position [5, 146]
click at [382, 262] on icon "button" at bounding box center [384, 268] width 12 height 12
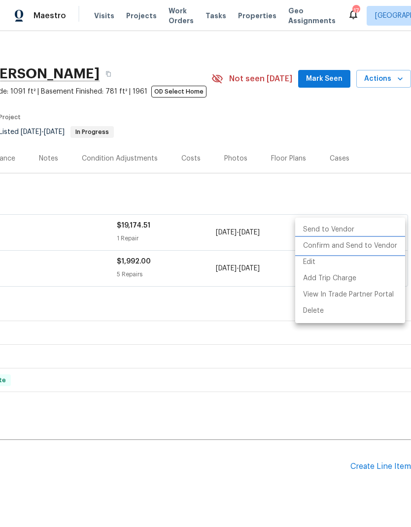
click at [355, 248] on li "Confirm and Send to Vendor" at bounding box center [350, 246] width 110 height 16
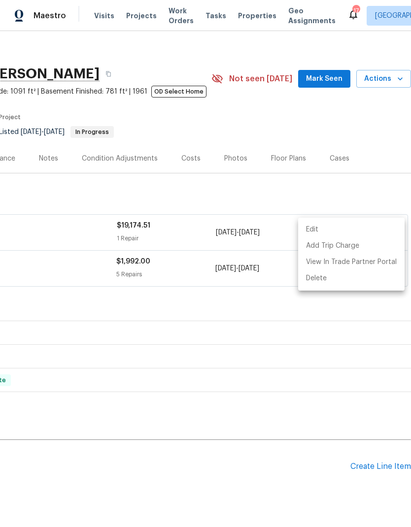
click at [245, 483] on div at bounding box center [205, 263] width 411 height 527
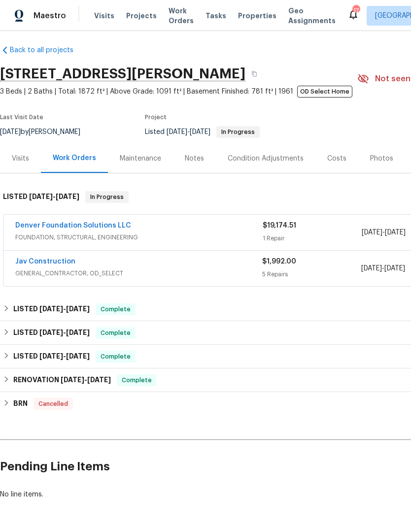
scroll to position [5, 0]
click at [51, 258] on link "Jav Construction" at bounding box center [45, 261] width 60 height 7
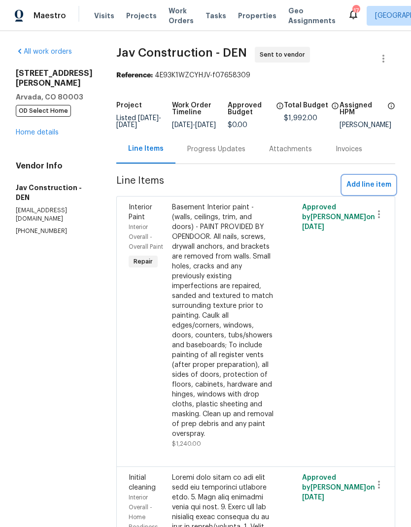
click at [369, 190] on span "Add line item" at bounding box center [368, 185] width 45 height 12
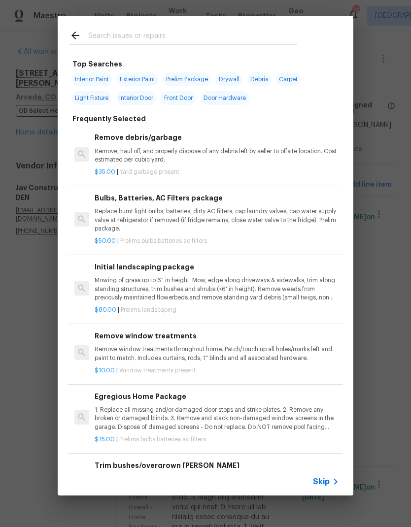
click at [328, 480] on span "Skip" at bounding box center [321, 482] width 17 height 10
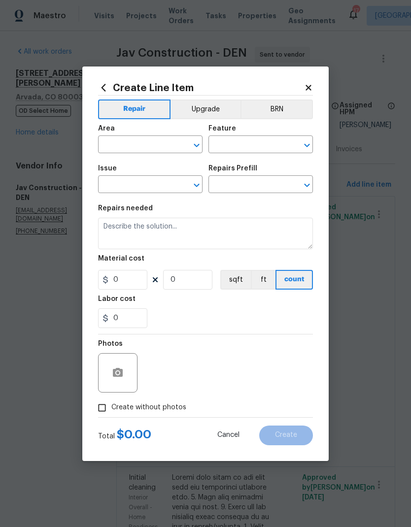
click at [146, 144] on input "text" at bounding box center [136, 145] width 77 height 15
click at [154, 180] on li "Interior Overall" at bounding box center [150, 183] width 104 height 16
type input "Interior Overall"
click at [246, 145] on input "text" at bounding box center [246, 145] width 77 height 15
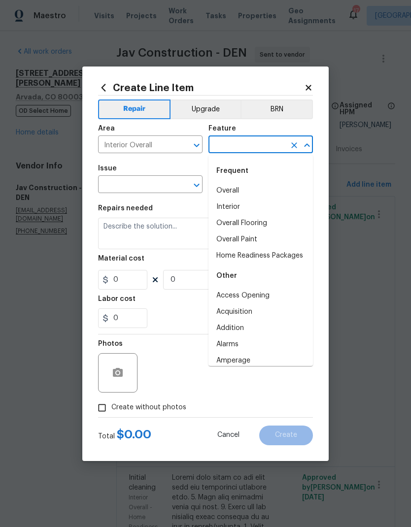
click at [240, 190] on li "Overall" at bounding box center [260, 191] width 104 height 16
type input "Overall"
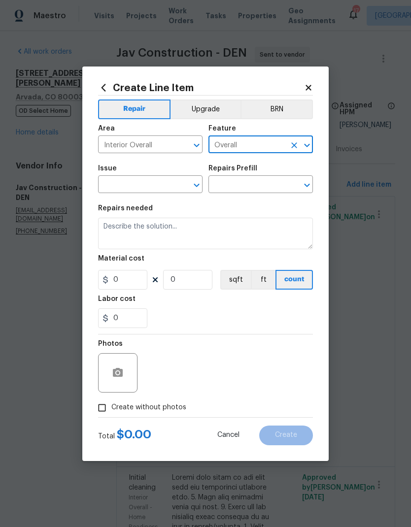
click at [158, 189] on input "text" at bounding box center [136, 185] width 77 height 15
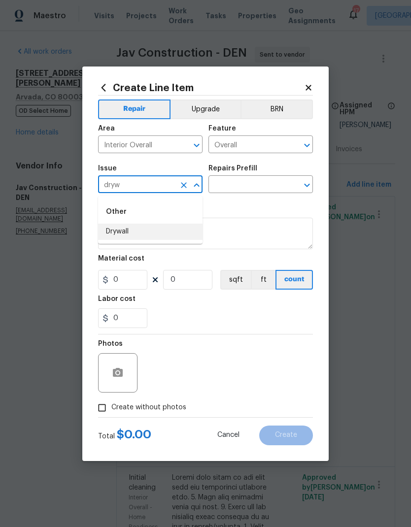
click at [141, 231] on li "Drywall" at bounding box center [150, 231] width 104 height 16
type input "Drywall"
click at [250, 189] on input "text" at bounding box center [246, 185] width 77 height 15
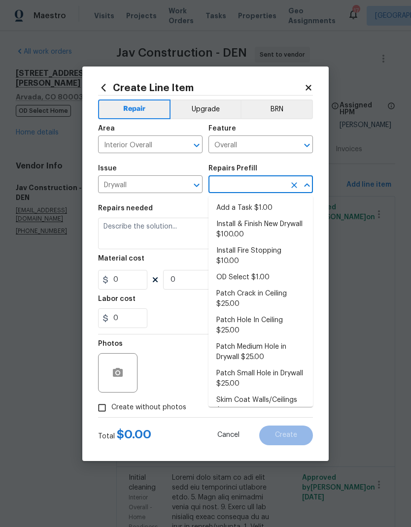
click at [263, 206] on li "Add a Task $1.00" at bounding box center [260, 208] width 104 height 16
type input "Add a Task $1.00"
type input "Walls and Ceiling"
type textarea "HPM to detail"
type input "1"
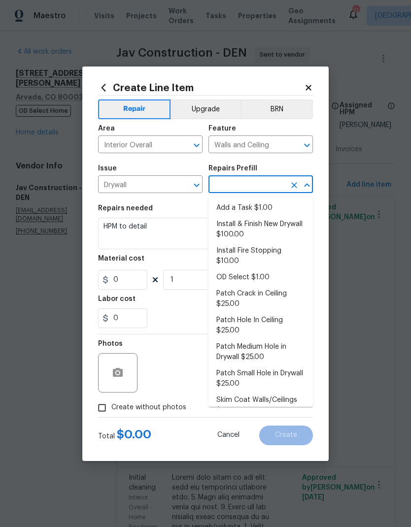
type input "Add a Task $1.00"
type input "1"
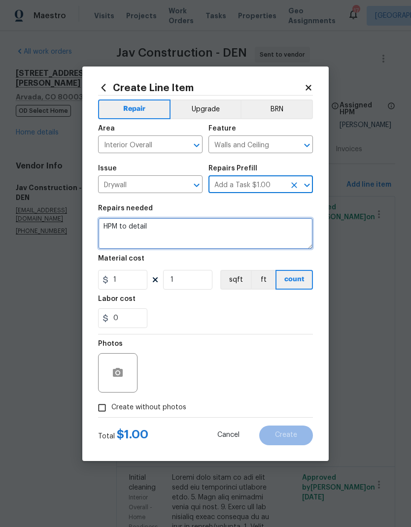
click at [212, 229] on textarea "HPM to detail" at bounding box center [205, 234] width 215 height 32
type textarea "H"
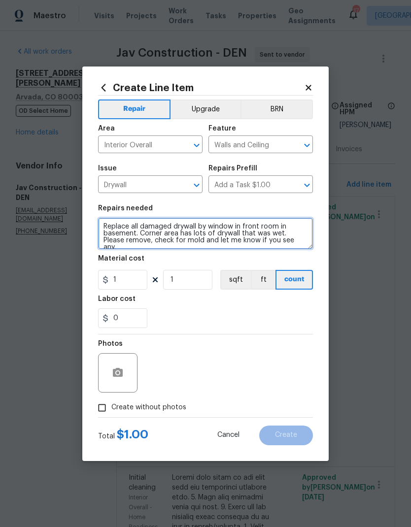
type textarea "Replace all damaged drywall by window in front room in basement. Corner area ha…"
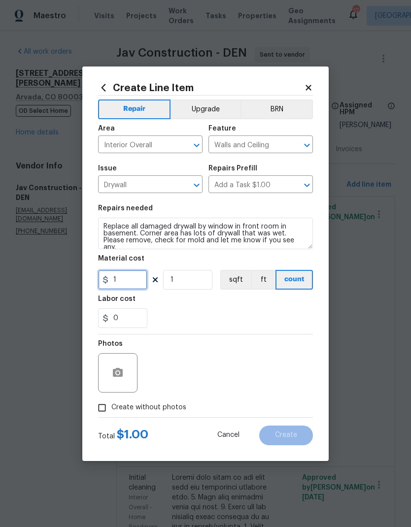
click at [126, 283] on input "1" at bounding box center [122, 280] width 49 height 20
type input "300"
click at [252, 310] on div "0" at bounding box center [205, 318] width 215 height 20
click at [101, 412] on input "Create without photos" at bounding box center [102, 407] width 19 height 19
checkbox input "true"
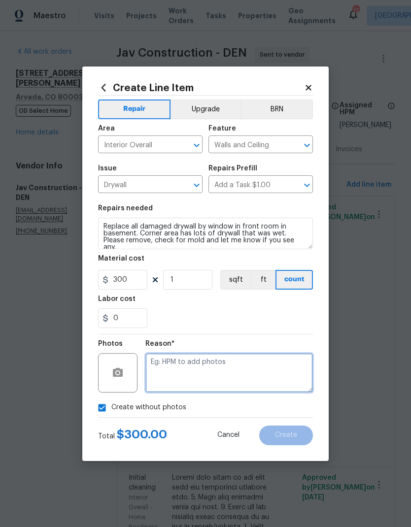
click at [251, 375] on textarea at bounding box center [228, 372] width 167 height 39
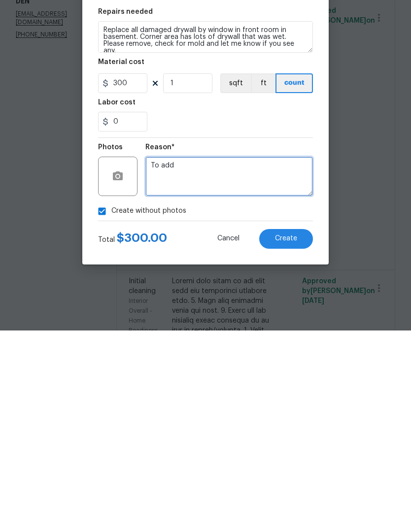
type textarea "To add"
click at [299, 425] on button "Create" at bounding box center [286, 435] width 54 height 20
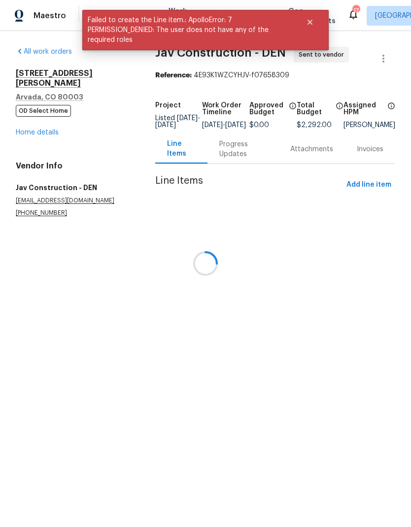
scroll to position [0, 0]
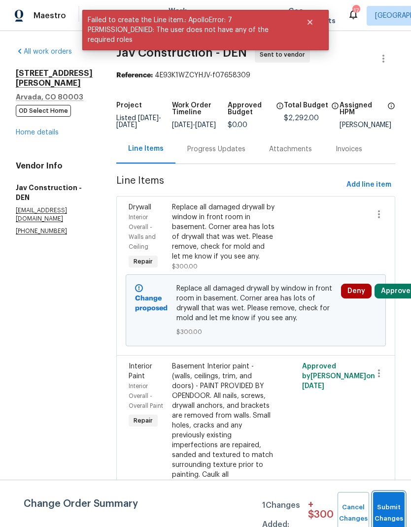
click at [379, 500] on button "Submit Changes" at bounding box center [389, 513] width 32 height 42
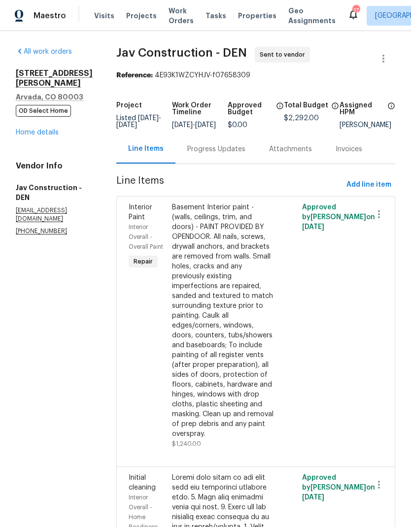
click at [38, 129] on link "Home details" at bounding box center [37, 132] width 43 height 7
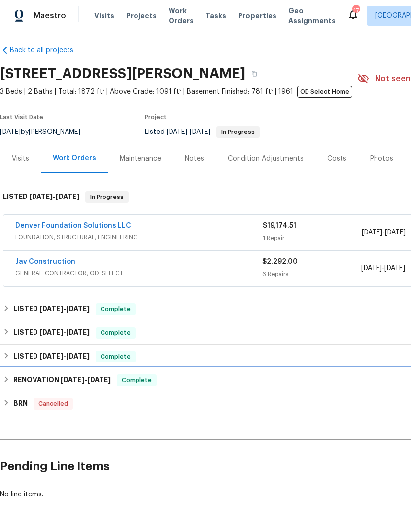
click at [8, 381] on icon at bounding box center [6, 379] width 7 height 7
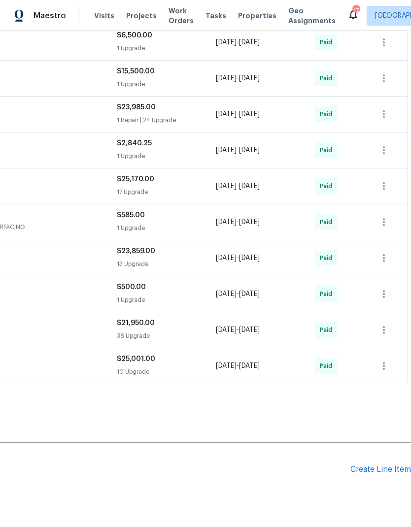
scroll to position [390, 146]
click at [374, 470] on div "Create Line Item" at bounding box center [380, 469] width 61 height 9
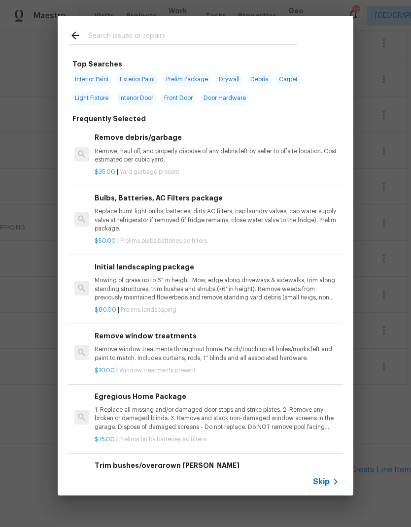
click at [325, 481] on span "Skip" at bounding box center [321, 482] width 17 height 10
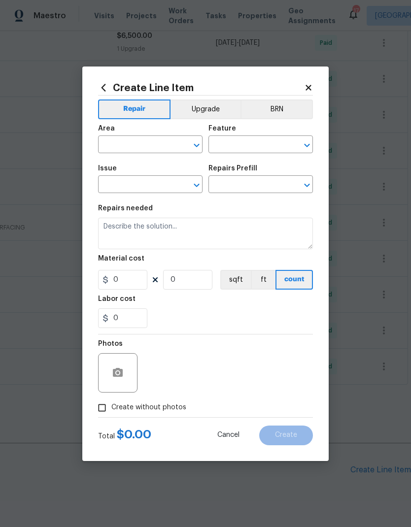
click at [151, 145] on input "text" at bounding box center [136, 145] width 77 height 15
click at [142, 190] on li "Interior Overall" at bounding box center [150, 183] width 104 height 16
type input "Interior Overall"
click at [245, 144] on input "text" at bounding box center [246, 145] width 77 height 15
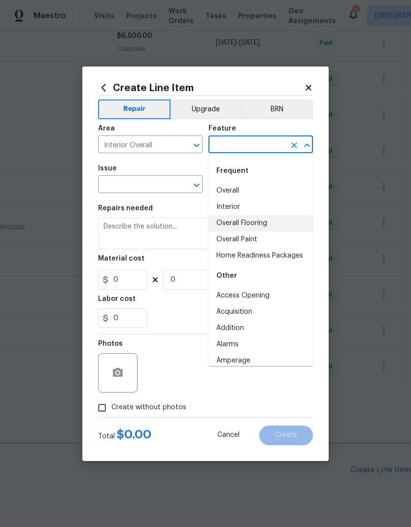
click at [269, 224] on li "Overall Flooring" at bounding box center [260, 223] width 104 height 16
type input "Overall Flooring"
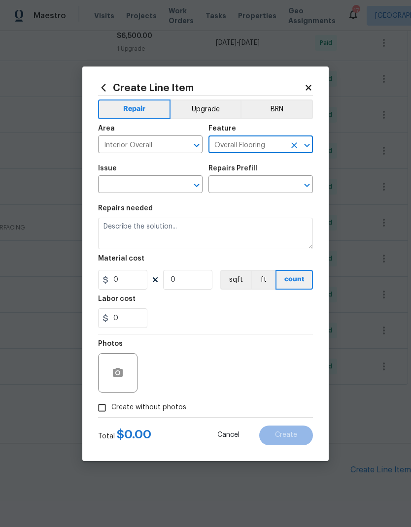
click at [156, 183] on input "text" at bounding box center [136, 185] width 77 height 15
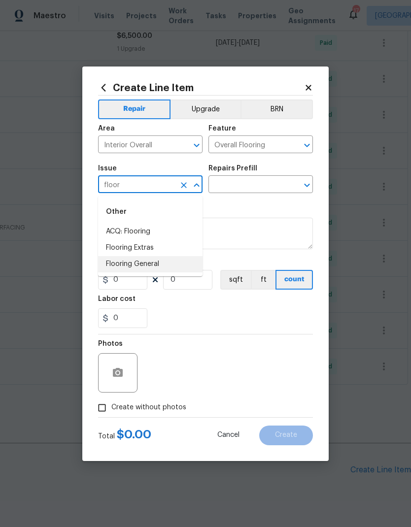
click at [153, 264] on li "Flooring General" at bounding box center [150, 264] width 104 height 16
type input "Flooring General"
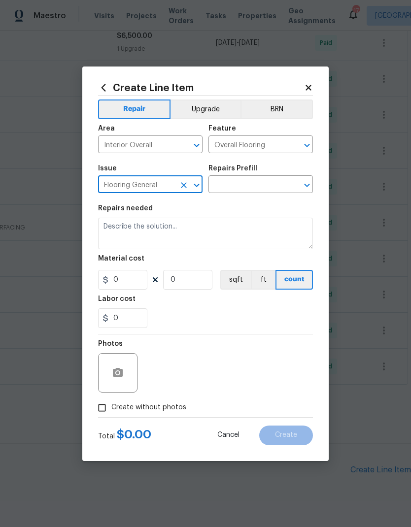
click at [261, 185] on input "text" at bounding box center [246, 185] width 77 height 15
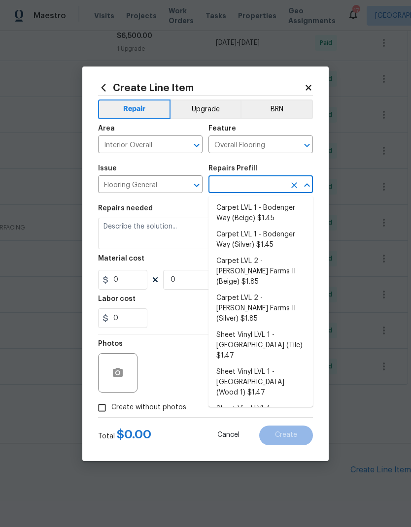
click at [263, 242] on li "Carpet LVL 1 - Bodenger Way (Silver) $1.45" at bounding box center [260, 239] width 104 height 27
type input "Carpet LVL 1 - Bodenger Way (Silver) $1.45"
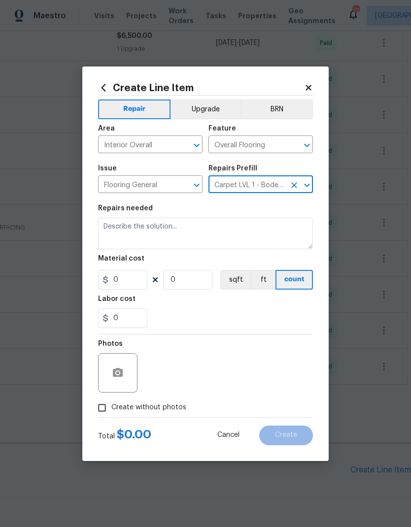
type textarea "Install new carpet. (Bodenger Way [GEOGRAPHIC_DATA], Silver) at all previously …"
type input "1"
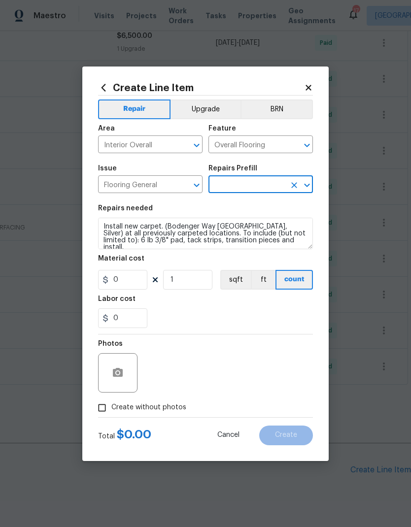
type input "Carpet LVL 1 - Bodenger Way (Silver) $1.45"
type input "1.45"
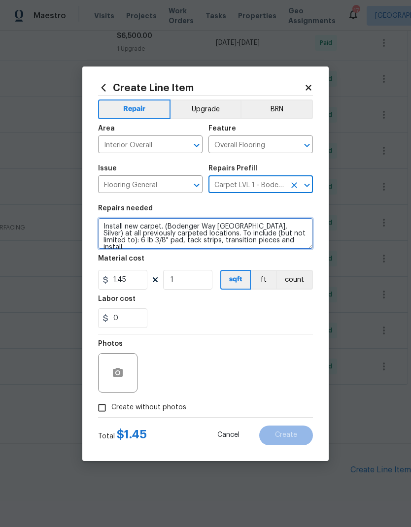
click at [158, 229] on textarea "Install new carpet. (Bodenger Way [GEOGRAPHIC_DATA], Silver) at all previously …" at bounding box center [205, 234] width 215 height 32
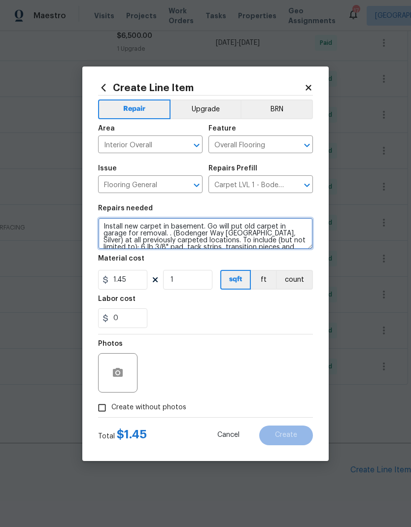
type textarea "Install new carpet in basement. Go will put old carpet in garage for removal. .…"
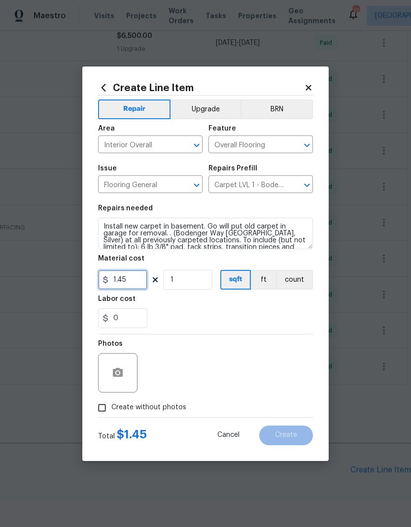
click at [140, 284] on input "1.45" at bounding box center [122, 280] width 49 height 20
type input "1.89"
click at [198, 284] on input "1" at bounding box center [187, 280] width 49 height 20
type input "800"
click at [249, 310] on div "0" at bounding box center [205, 318] width 215 height 20
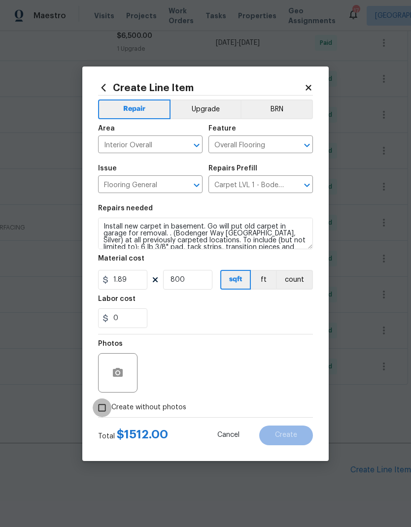
click at [103, 414] on input "Create without photos" at bounding box center [102, 407] width 19 height 19
checkbox input "true"
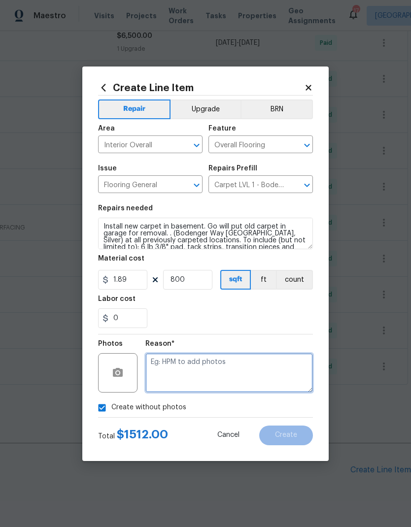
click at [256, 381] on textarea at bounding box center [228, 372] width 167 height 39
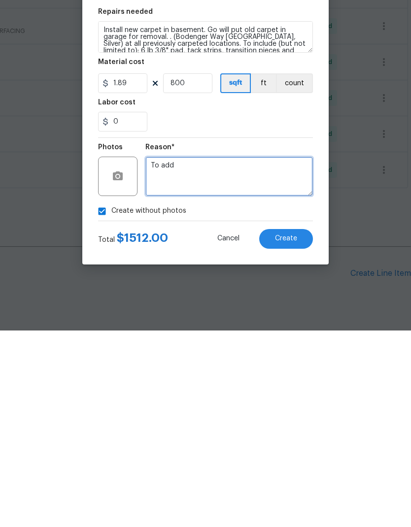
type textarea "To add"
click at [293, 431] on span "Create" at bounding box center [286, 434] width 22 height 7
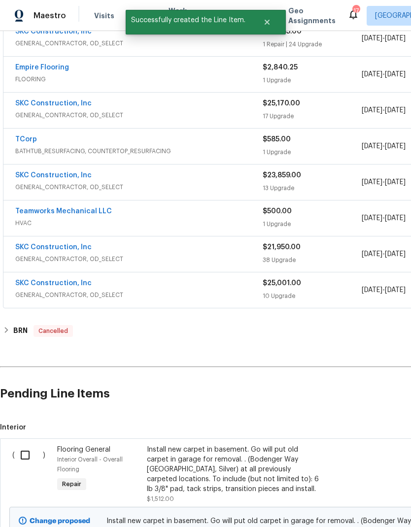
scroll to position [466, 0]
click at [23, 445] on input "checkbox" at bounding box center [29, 455] width 28 height 21
checkbox input "true"
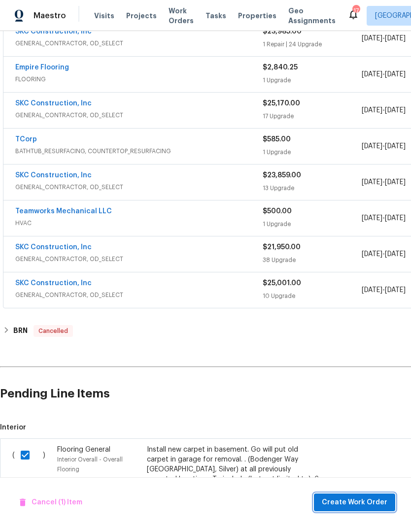
click at [365, 501] on span "Create Work Order" at bounding box center [353, 502] width 65 height 12
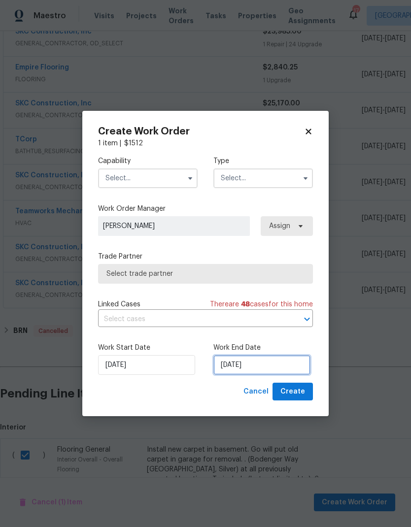
click at [283, 362] on input "[DATE]" at bounding box center [261, 365] width 97 height 20
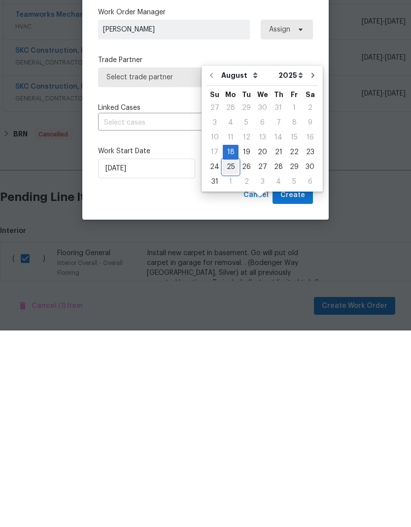
click at [234, 356] on div "25" at bounding box center [231, 363] width 16 height 14
type input "[DATE]"
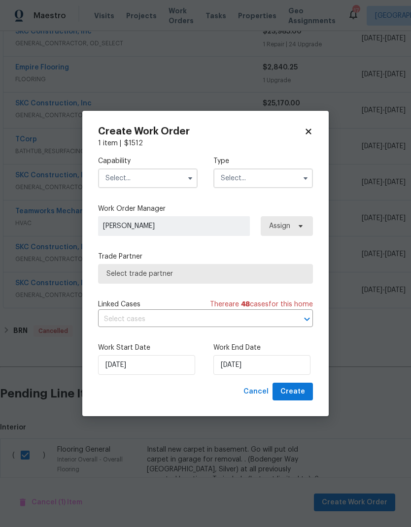
click at [193, 181] on icon "button" at bounding box center [190, 178] width 8 height 8
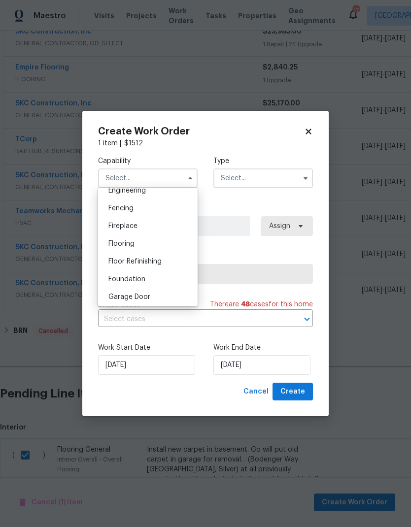
scroll to position [339, 0]
click at [156, 243] on div "Flooring" at bounding box center [147, 242] width 95 height 18
type input "Flooring"
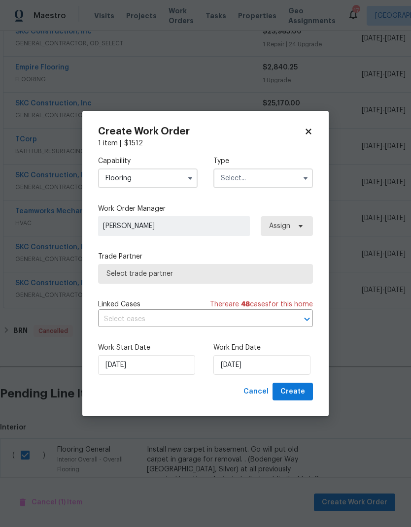
click at [279, 179] on input "text" at bounding box center [262, 178] width 99 height 20
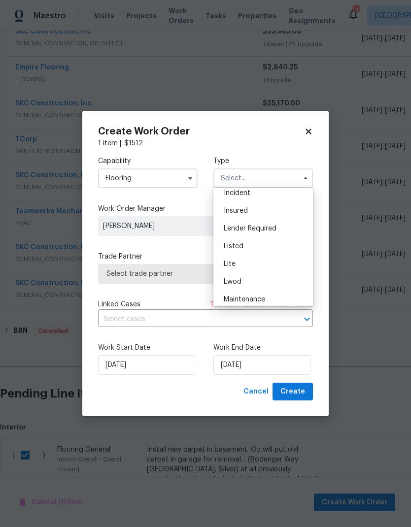
scroll to position [62, 0]
click at [254, 244] on div "Listed" at bounding box center [263, 244] width 95 height 18
type input "Listed"
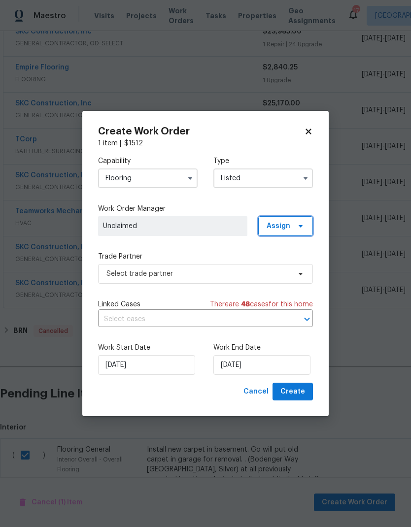
click at [308, 226] on span "Assign" at bounding box center [285, 226] width 55 height 20
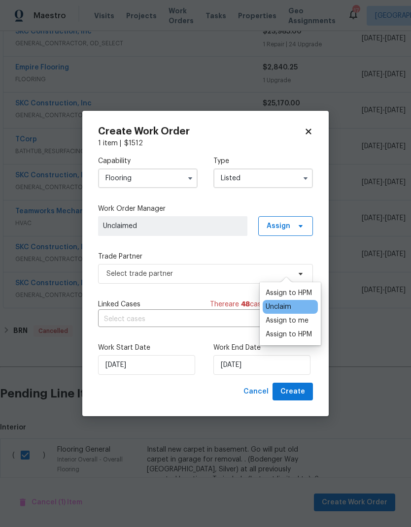
click at [305, 329] on div "Assign to HPM" at bounding box center [288, 334] width 46 height 10
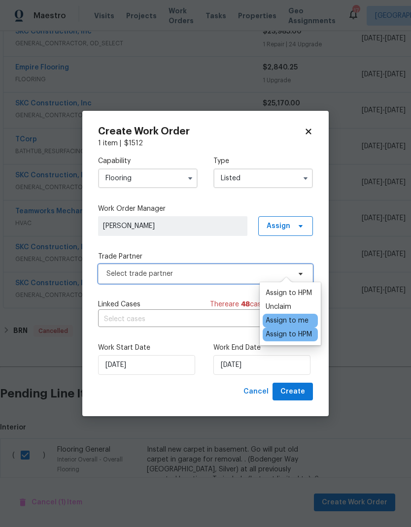
click at [220, 271] on span "Select trade partner" at bounding box center [198, 274] width 184 height 10
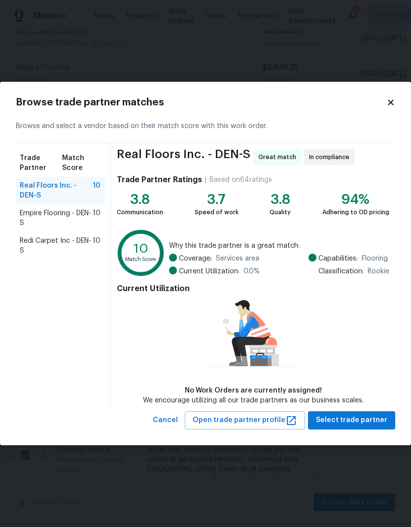
click at [43, 244] on span "Redi Carpet Inc - DEN-S" at bounding box center [56, 246] width 73 height 20
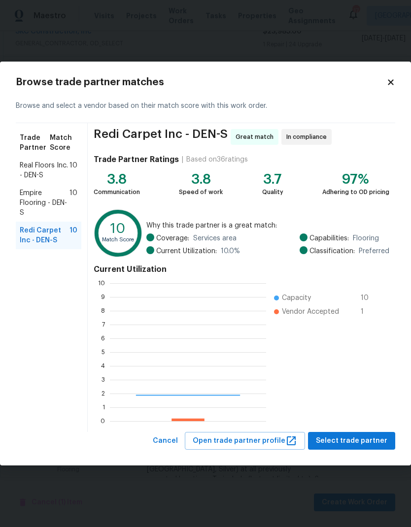
scroll to position [138, 156]
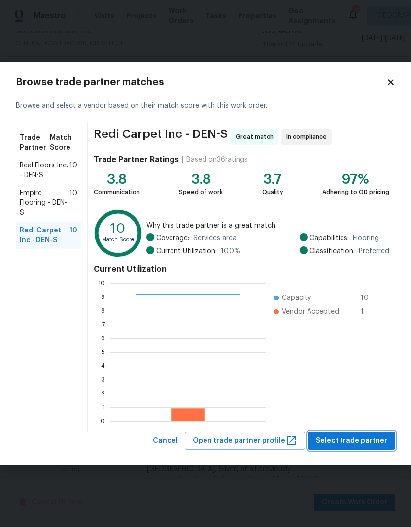
click at [355, 438] on span "Select trade partner" at bounding box center [351, 441] width 71 height 12
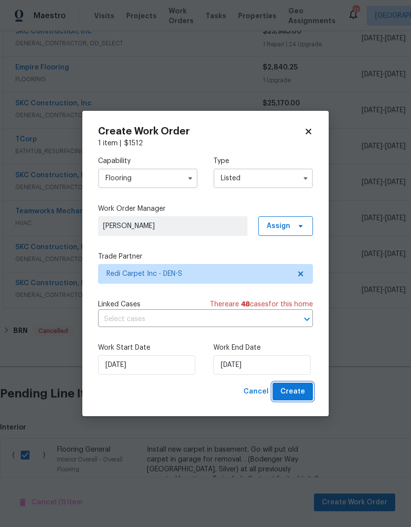
click at [299, 389] on span "Create" at bounding box center [292, 391] width 25 height 12
checkbox input "false"
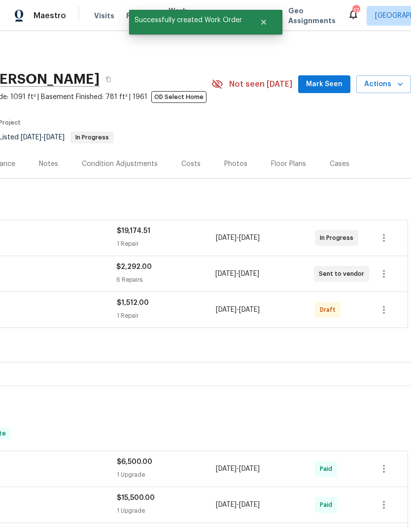
scroll to position [0, 146]
click at [383, 304] on icon "button" at bounding box center [384, 310] width 12 height 12
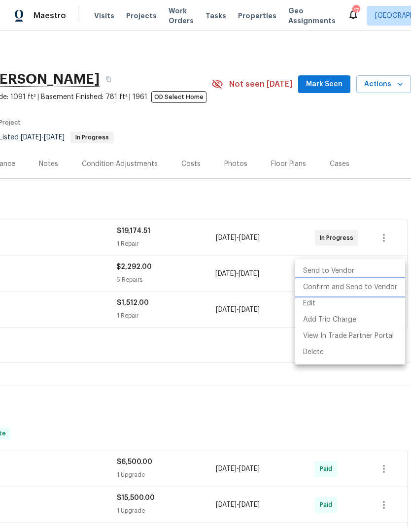
click at [360, 290] on li "Confirm and Send to Vendor" at bounding box center [350, 287] width 110 height 16
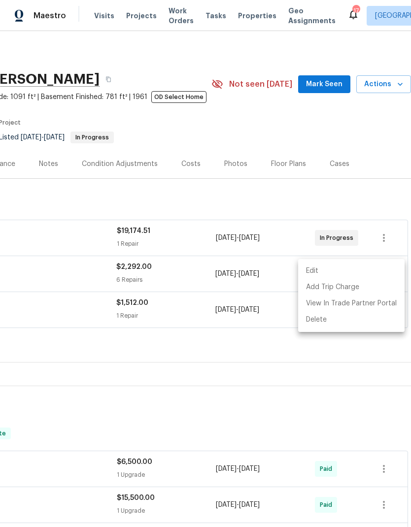
click at [347, 374] on div at bounding box center [205, 263] width 411 height 527
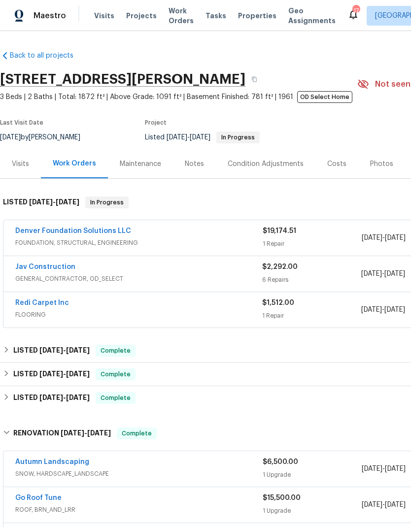
scroll to position [0, 0]
click at [245, 19] on span "Properties" at bounding box center [257, 16] width 38 height 10
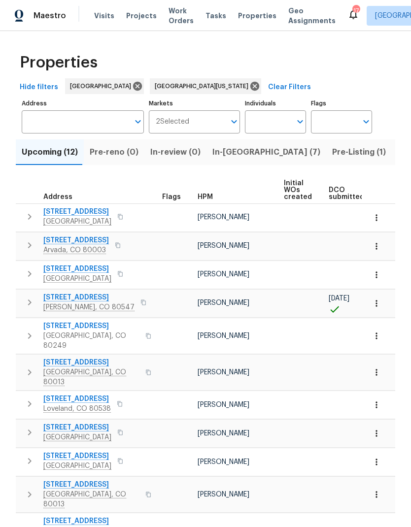
click at [332, 151] on span "Pre-Listing (1)" at bounding box center [359, 152] width 54 height 14
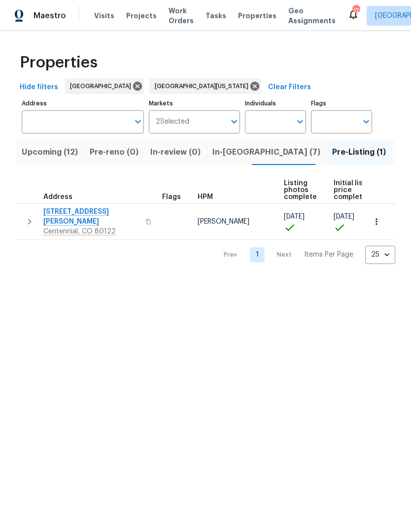
click at [377, 220] on icon "button" at bounding box center [376, 222] width 10 height 10
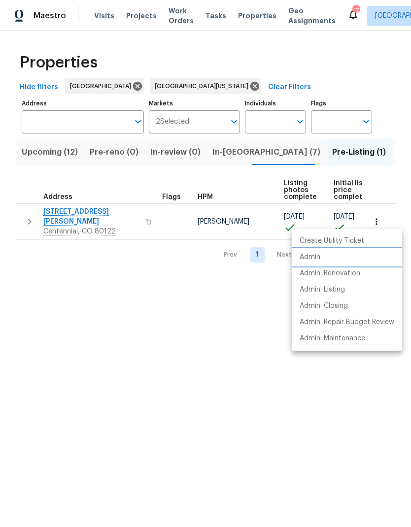
click at [316, 255] on p "Admin" at bounding box center [309, 257] width 21 height 10
click at [104, 19] on div at bounding box center [205, 263] width 411 height 527
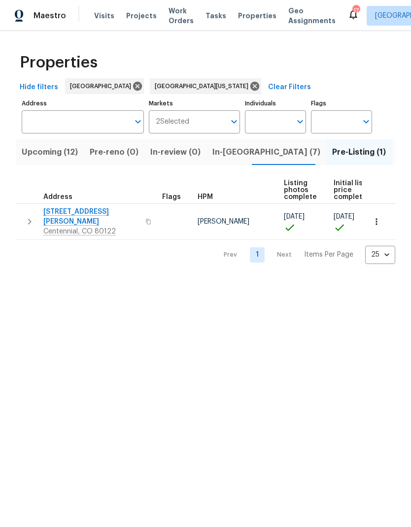
click at [98, 16] on span "Visits" at bounding box center [104, 16] width 20 height 10
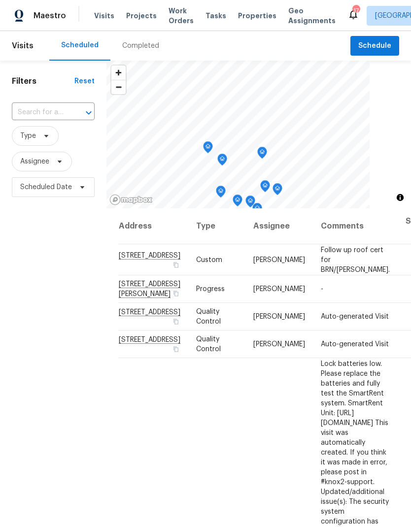
click at [139, 46] on div "Completed" at bounding box center [140, 46] width 37 height 10
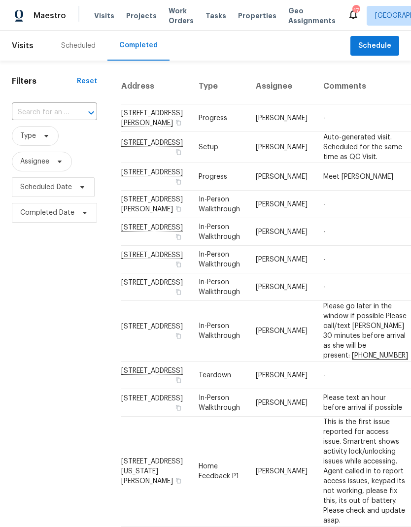
click at [43, 114] on input "text" at bounding box center [41, 112] width 58 height 15
type input "7604"
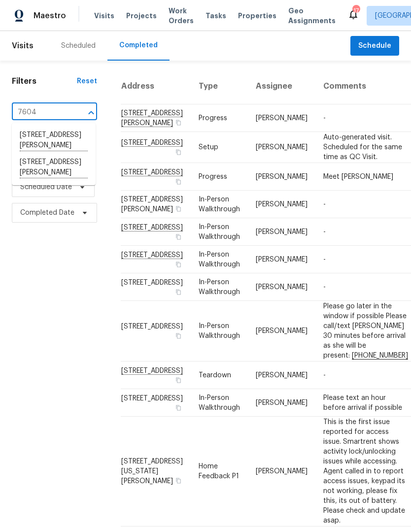
click at [34, 143] on li "[STREET_ADDRESS][PERSON_NAME]" at bounding box center [54, 140] width 84 height 27
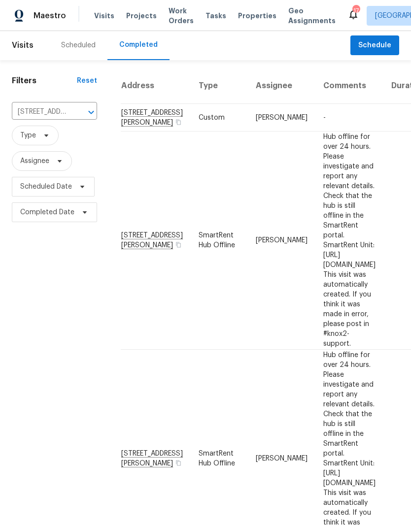
scroll to position [0, 0]
click at [315, 130] on td "-" at bounding box center [349, 118] width 68 height 28
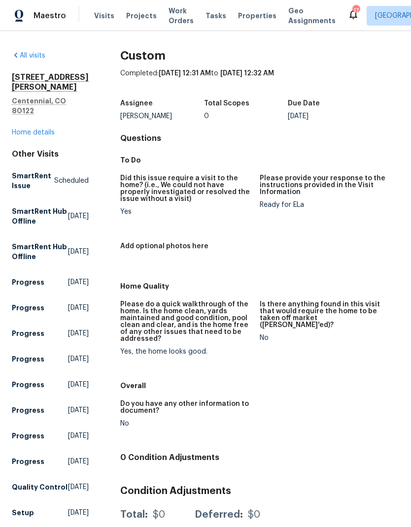
click at [101, 18] on span "Visits" at bounding box center [104, 16] width 20 height 10
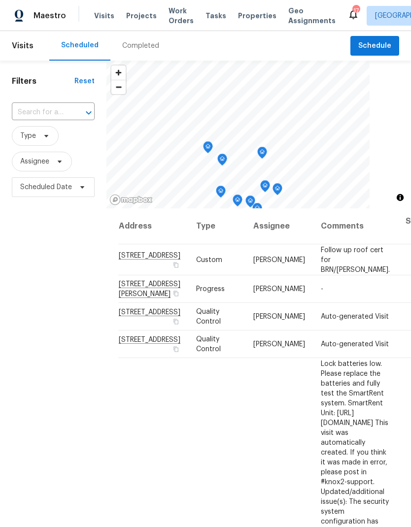
click at [169, 15] on span "Work Orders" at bounding box center [180, 16] width 25 height 20
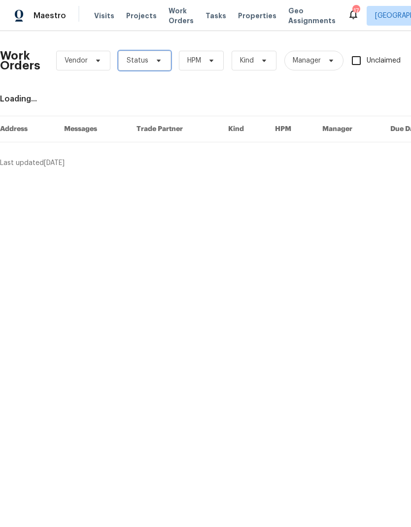
click at [147, 61] on span "Status" at bounding box center [144, 61] width 53 height 20
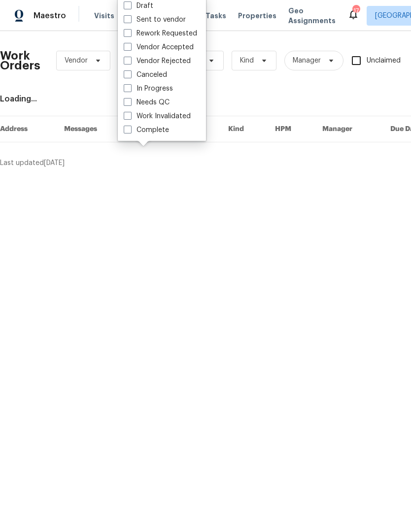
click at [126, 102] on span at bounding box center [128, 102] width 8 height 8
click at [126, 102] on input "Needs QC" at bounding box center [127, 100] width 6 height 6
checkbox input "true"
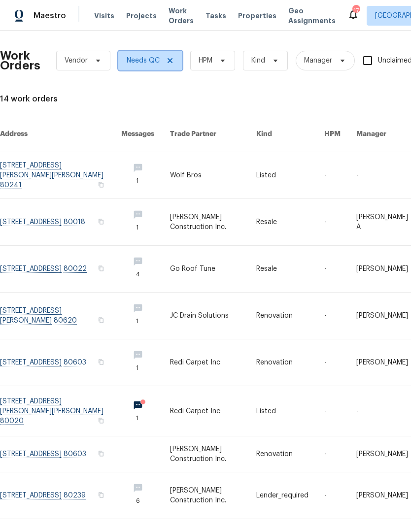
click at [170, 57] on icon at bounding box center [170, 61] width 8 height 8
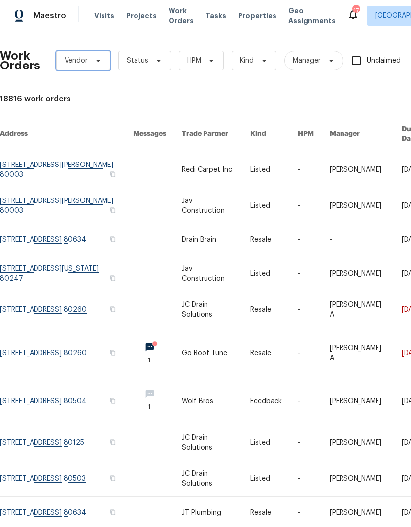
click at [91, 62] on span at bounding box center [96, 61] width 11 height 8
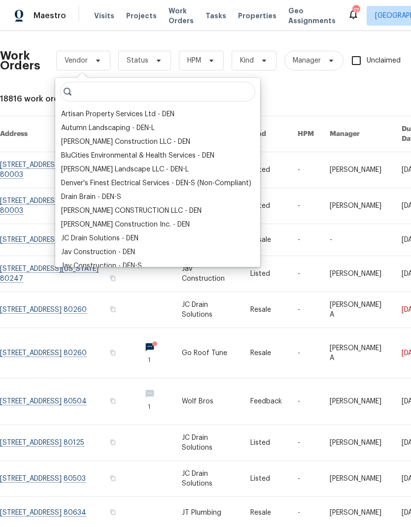
click at [87, 238] on div "JC Drain Solutions - DEN" at bounding box center [99, 238] width 77 height 10
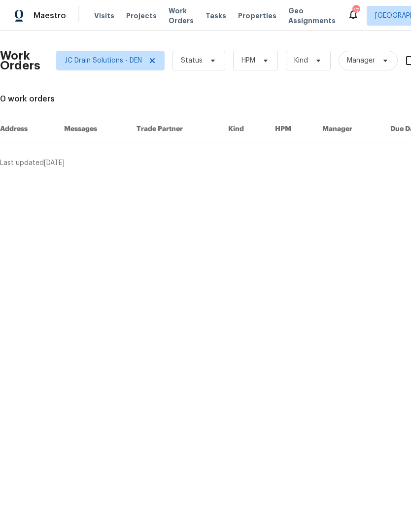
click at [168, 176] on html "Maestro Visits Projects Work Orders Tasks Properties Geo Assignments 17 [GEOGRA…" at bounding box center [205, 88] width 411 height 176
click at [151, 60] on icon at bounding box center [152, 60] width 5 height 5
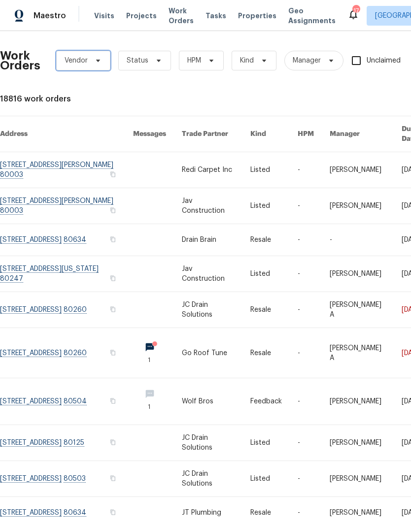
click at [84, 62] on span "Vendor" at bounding box center [75, 61] width 23 height 10
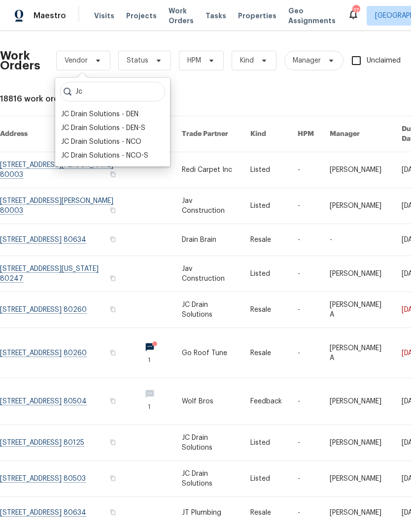
type input "Jc"
click at [108, 126] on div "JC Drain Solutions - DEN-S" at bounding box center [103, 128] width 84 height 10
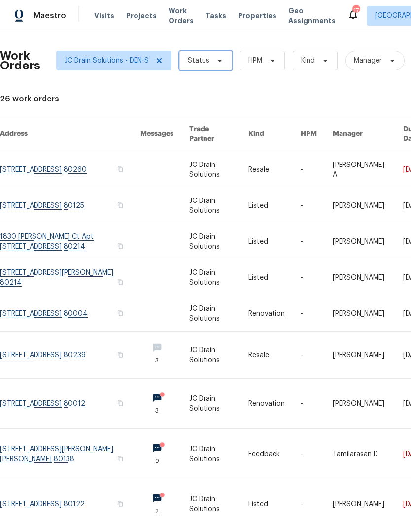
click at [218, 58] on icon at bounding box center [220, 61] width 8 height 8
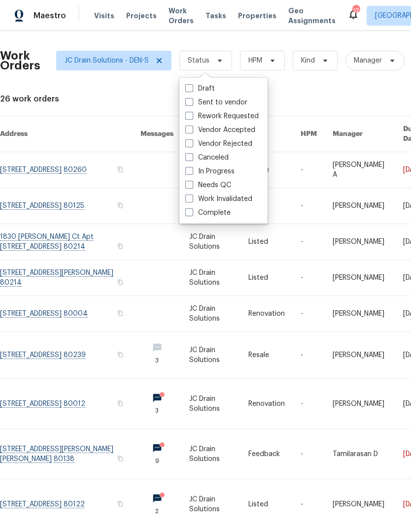
click at [151, 182] on link at bounding box center [164, 169] width 49 height 35
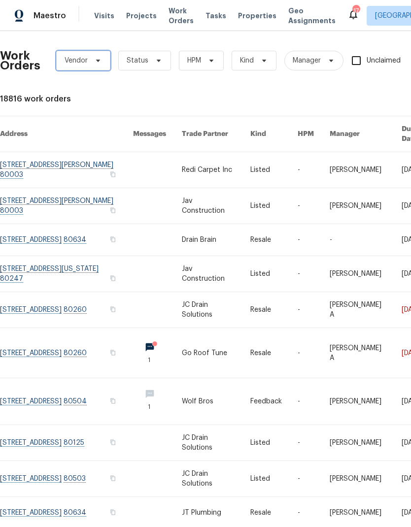
click at [93, 62] on span at bounding box center [96, 61] width 11 height 8
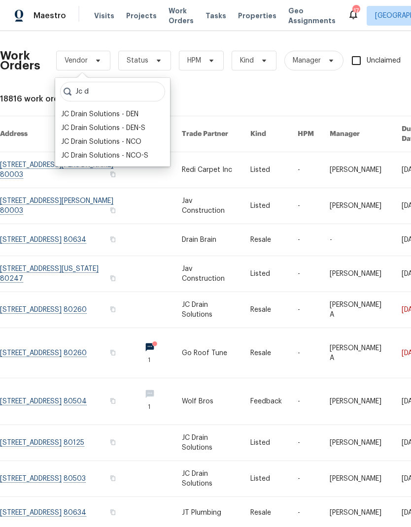
type input "Jc d"
click at [140, 131] on div "JC Drain Solutions - DEN-S" at bounding box center [103, 128] width 84 height 10
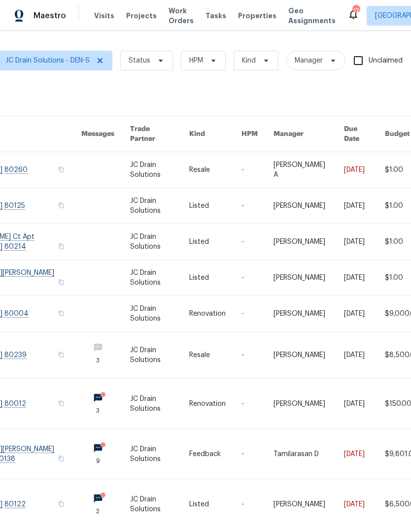
scroll to position [0, 59]
